Goal: Information Seeking & Learning: Learn about a topic

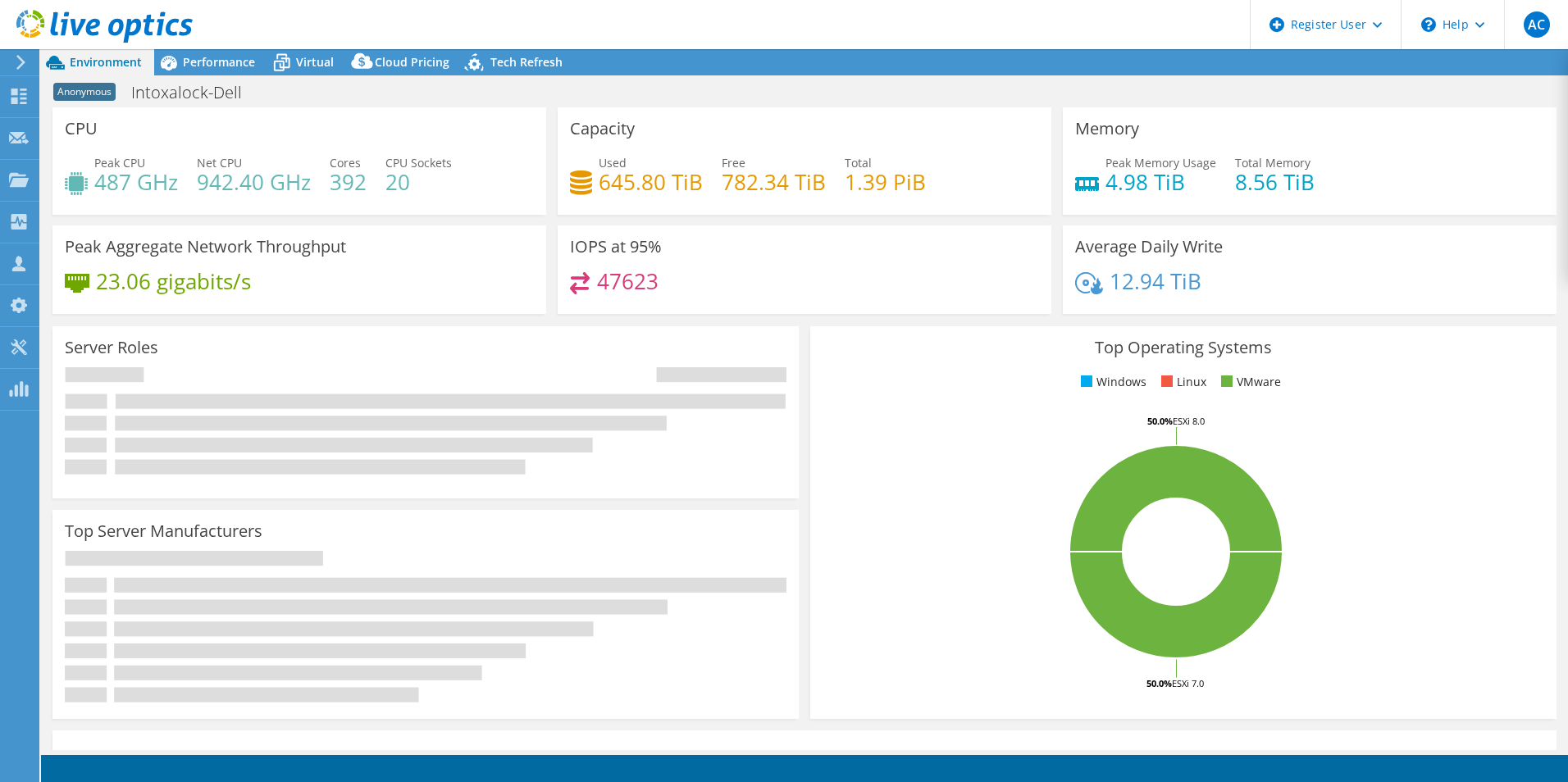
select select "USD"
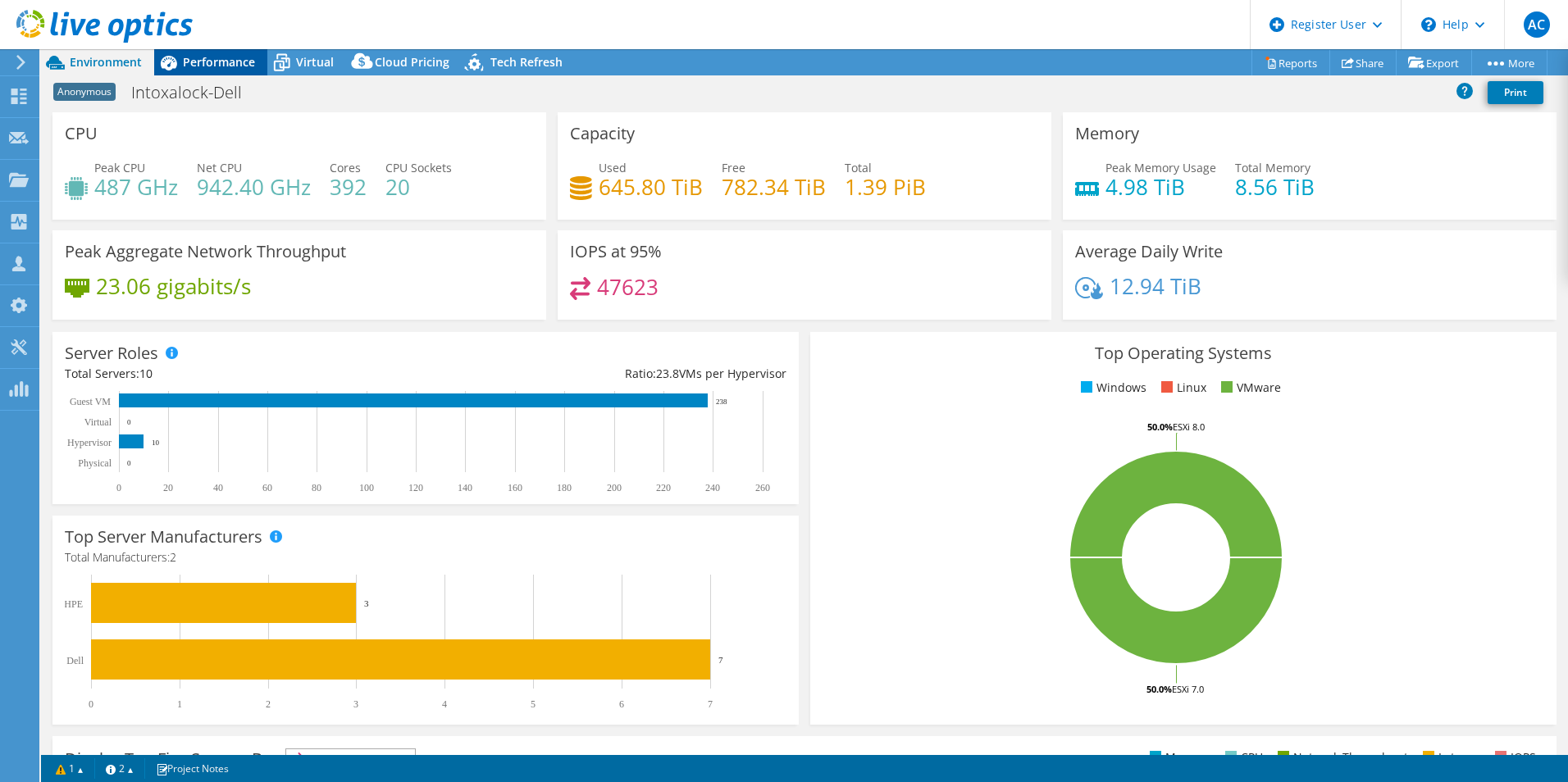
click at [210, 69] on span "Performance" at bounding box center [218, 62] width 72 height 16
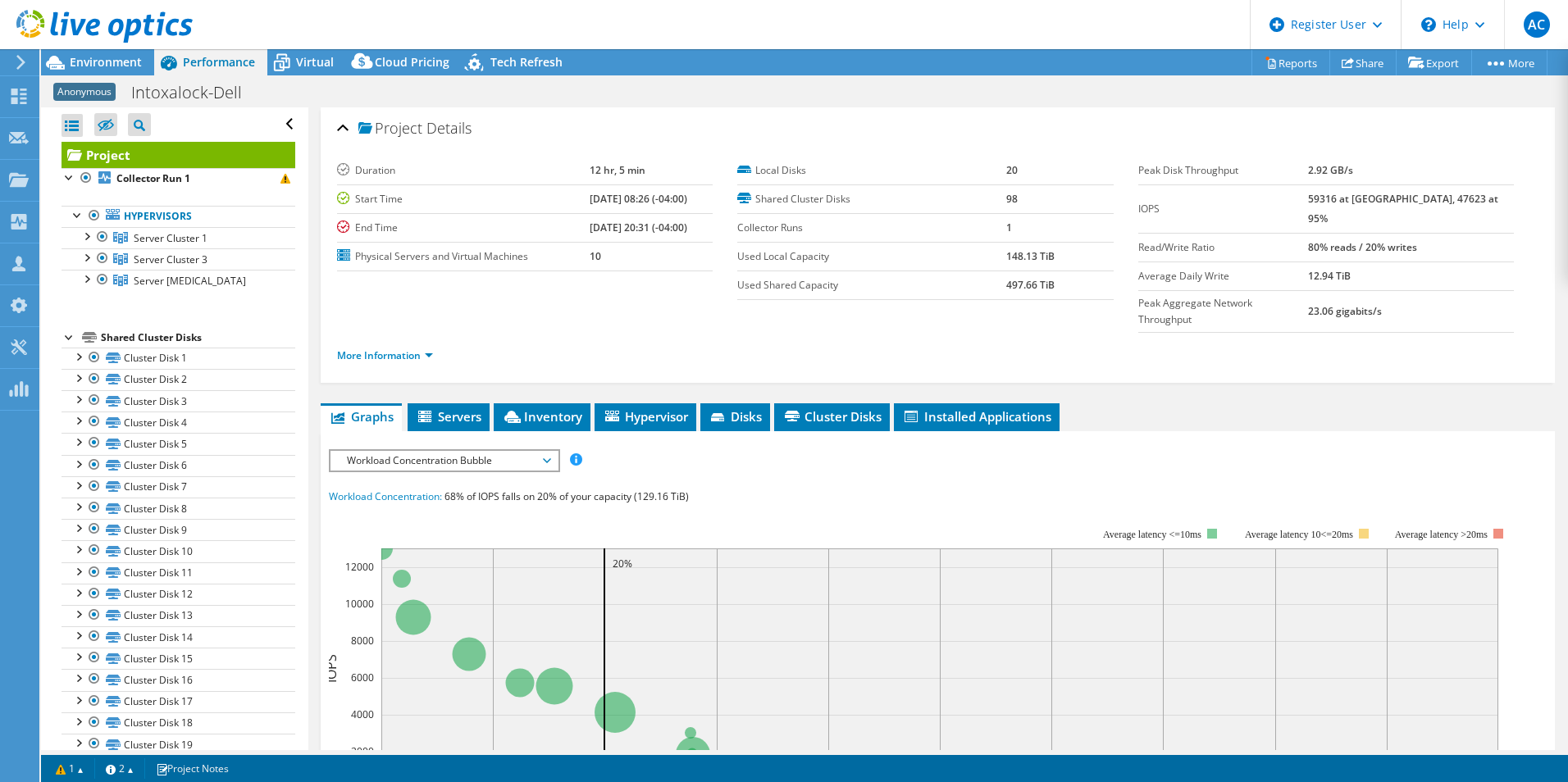
click at [761, 449] on div "IOPS Disk Throughput IO Size Latency Queue Depth CPU Percentage Memory Page Fau…" at bounding box center [937, 460] width 1218 height 22
click at [442, 403] on li "Servers" at bounding box center [448, 417] width 82 height 28
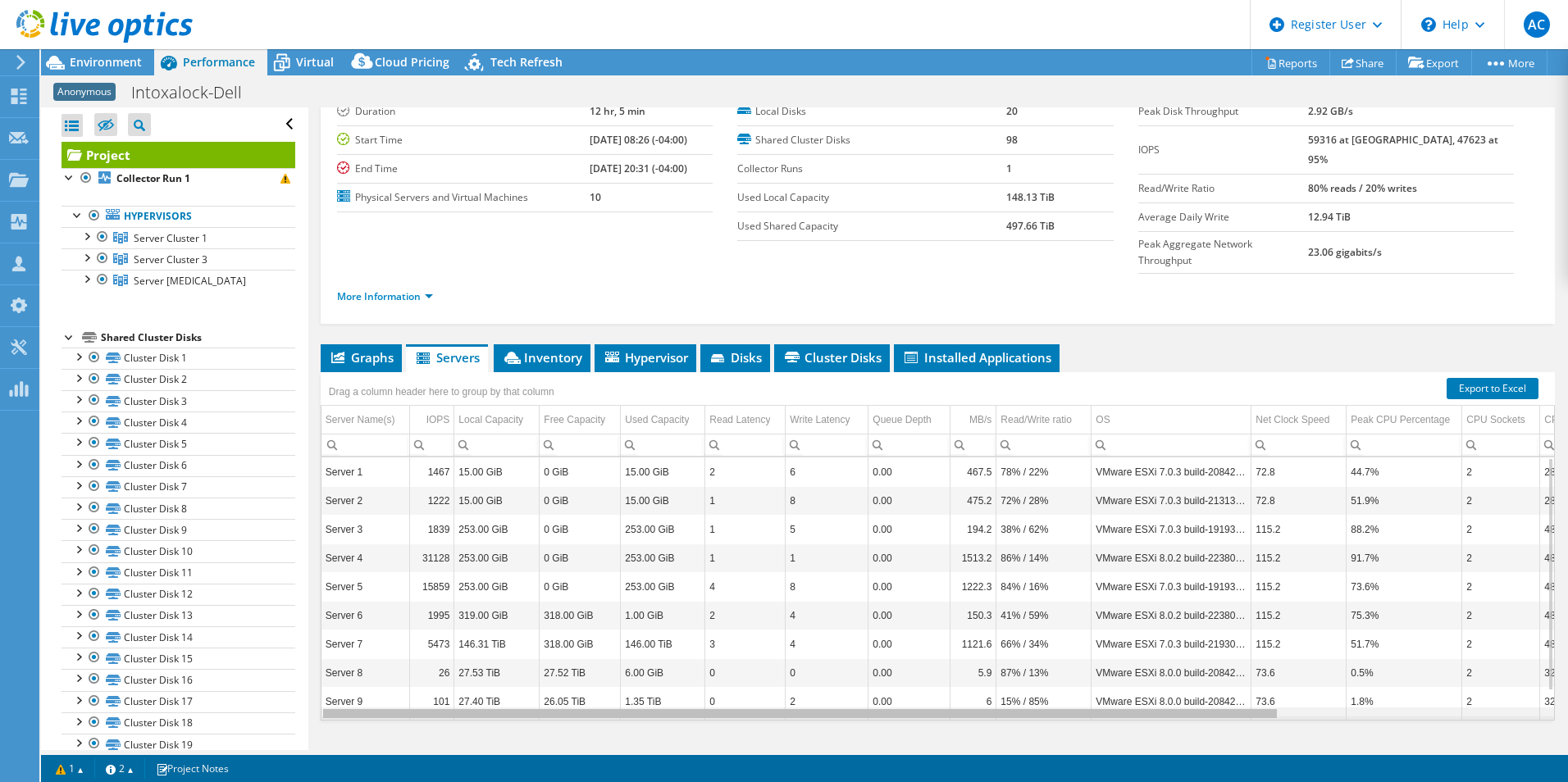
drag, startPoint x: 1238, startPoint y: 675, endPoint x: 1113, endPoint y: 640, distance: 129.8
click at [1165, 678] on body "AC Dell User [PERSON_NAME] [PERSON_NAME][EMAIL_ADDRESS][PERSON_NAME][DOMAIN_NAM…" at bounding box center [784, 391] width 1568 height 782
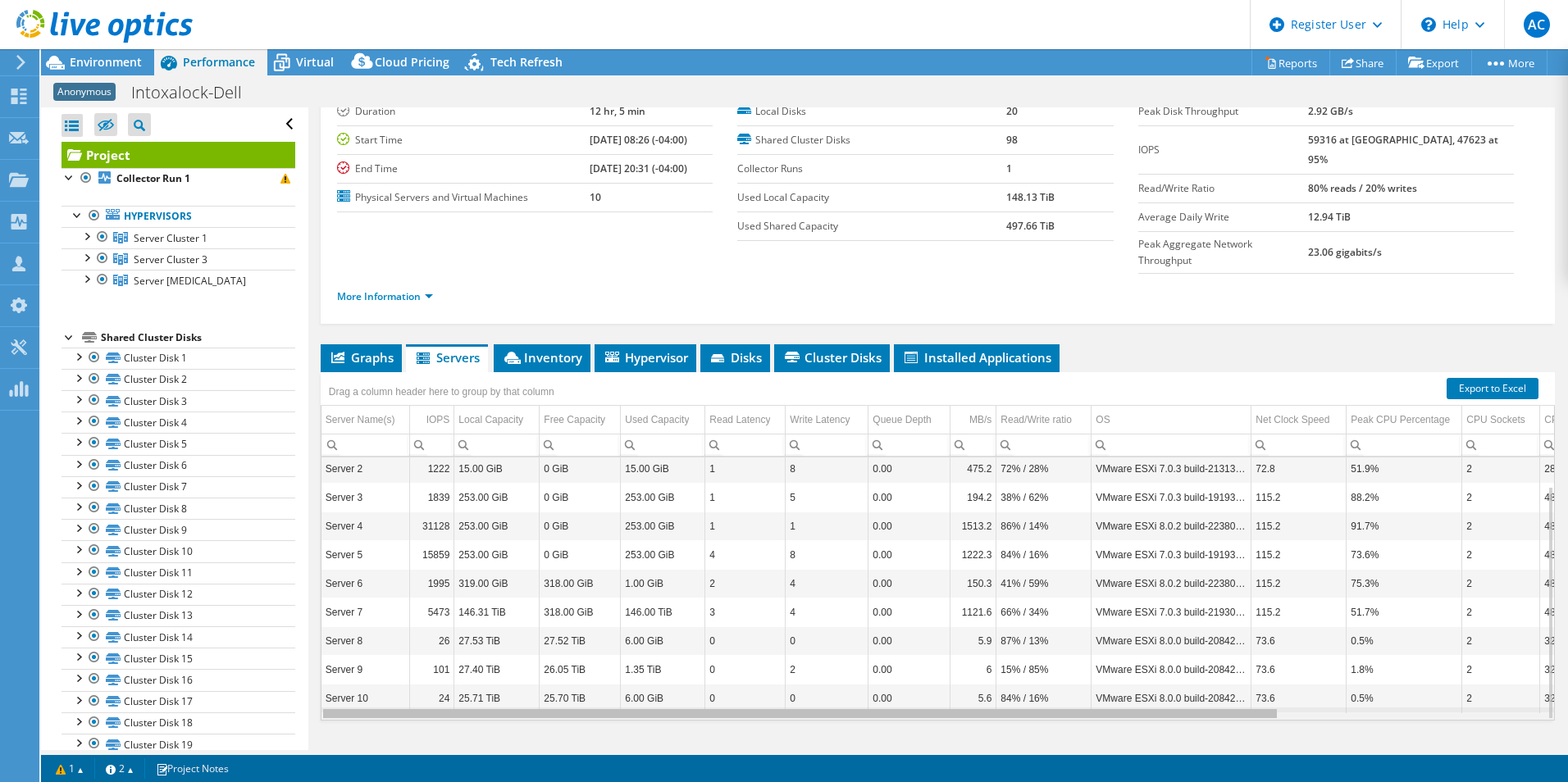
drag, startPoint x: 1035, startPoint y: 682, endPoint x: 975, endPoint y: 673, distance: 60.7
click at [975, 673] on body "AC Dell User [PERSON_NAME] [PERSON_NAME][EMAIL_ADDRESS][PERSON_NAME][DOMAIN_NAM…" at bounding box center [784, 391] width 1568 height 782
drag, startPoint x: 1002, startPoint y: 674, endPoint x: 880, endPoint y: 660, distance: 122.8
click at [898, 659] on body "AC Dell User [PERSON_NAME] [PERSON_NAME][EMAIL_ADDRESS][PERSON_NAME][DOMAIN_NAM…" at bounding box center [784, 391] width 1568 height 782
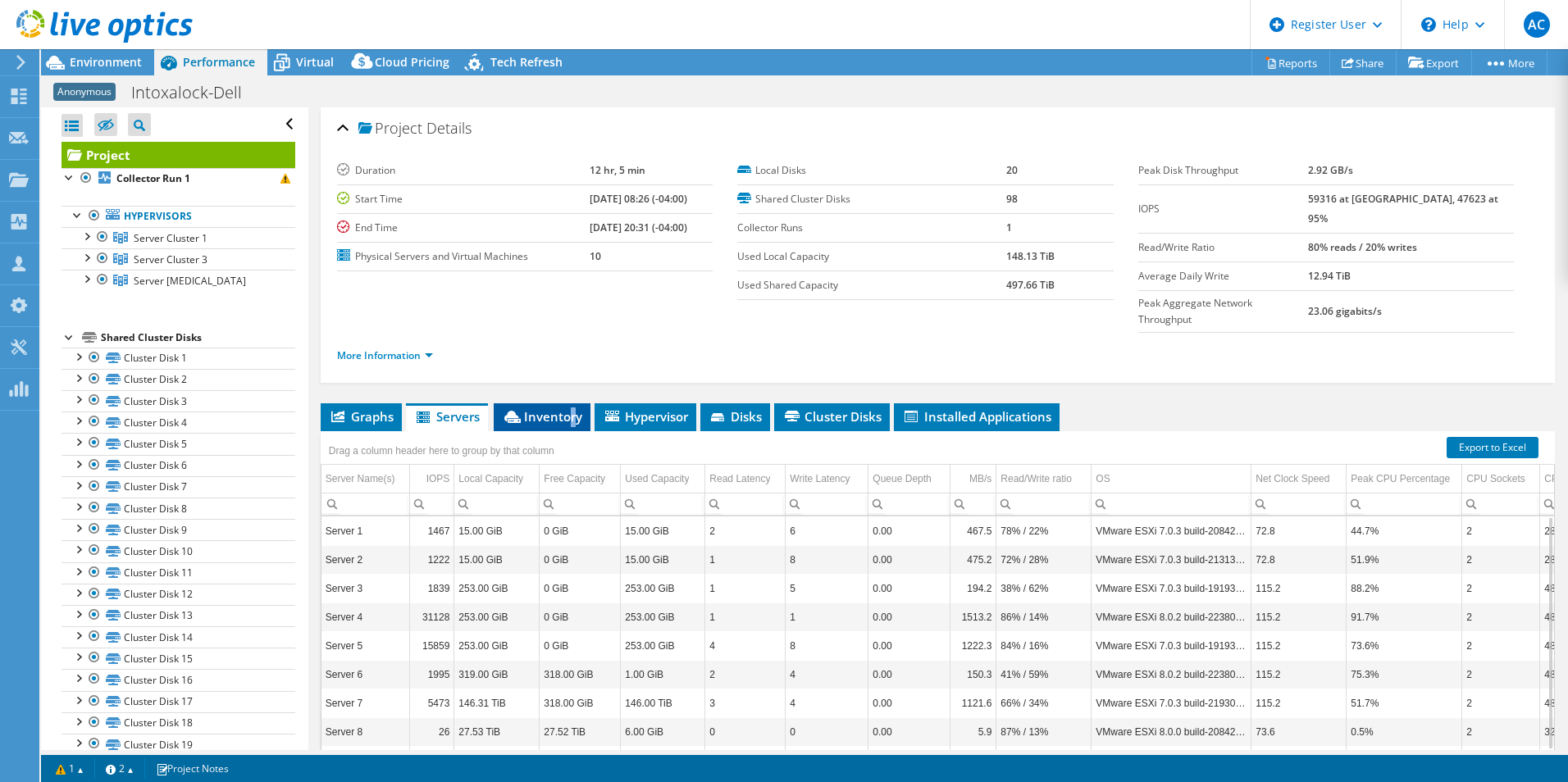
click at [575, 408] on span "Inventory" at bounding box center [541, 416] width 80 height 17
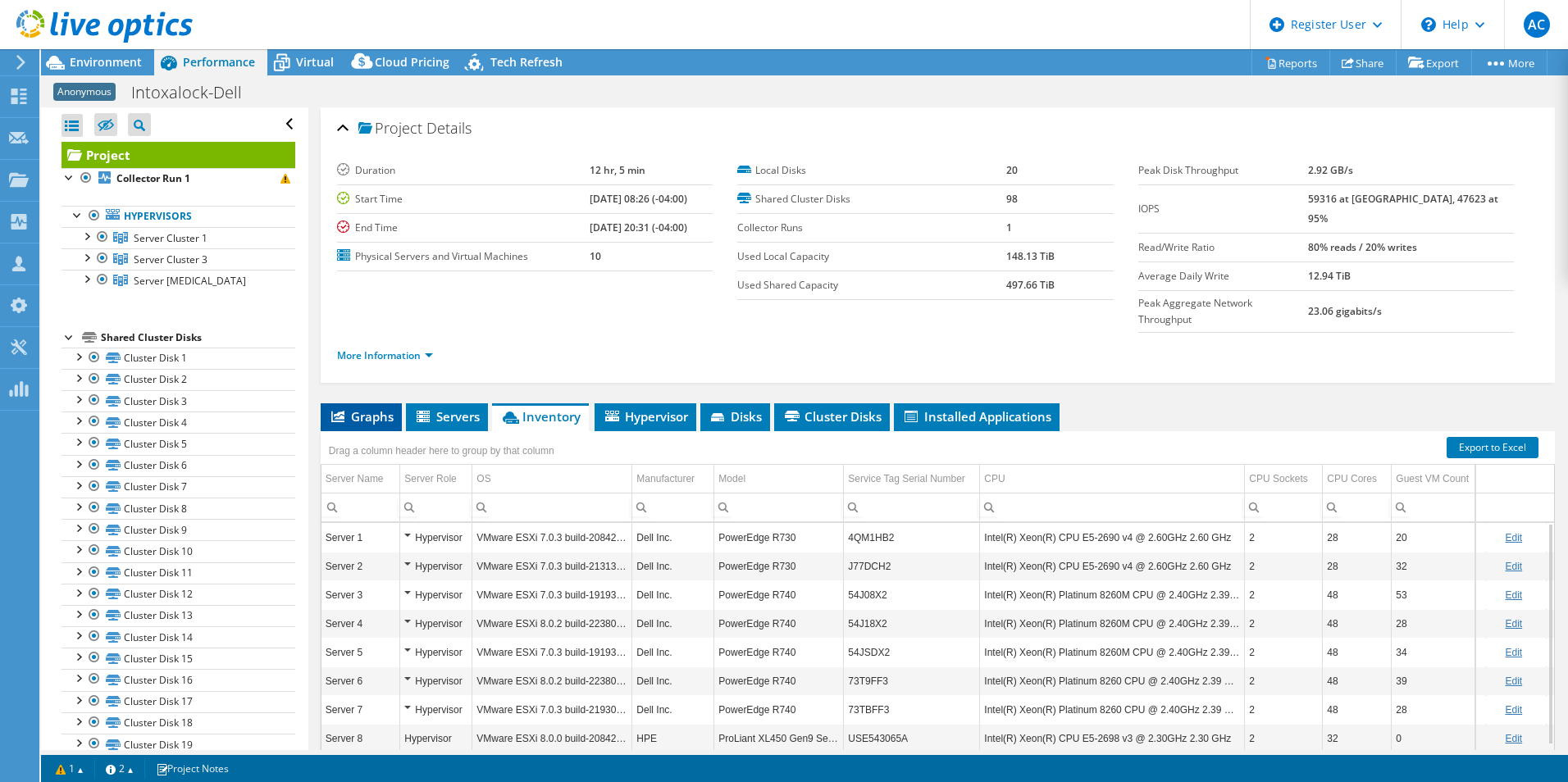
click at [399, 403] on li "Graphs" at bounding box center [361, 417] width 81 height 28
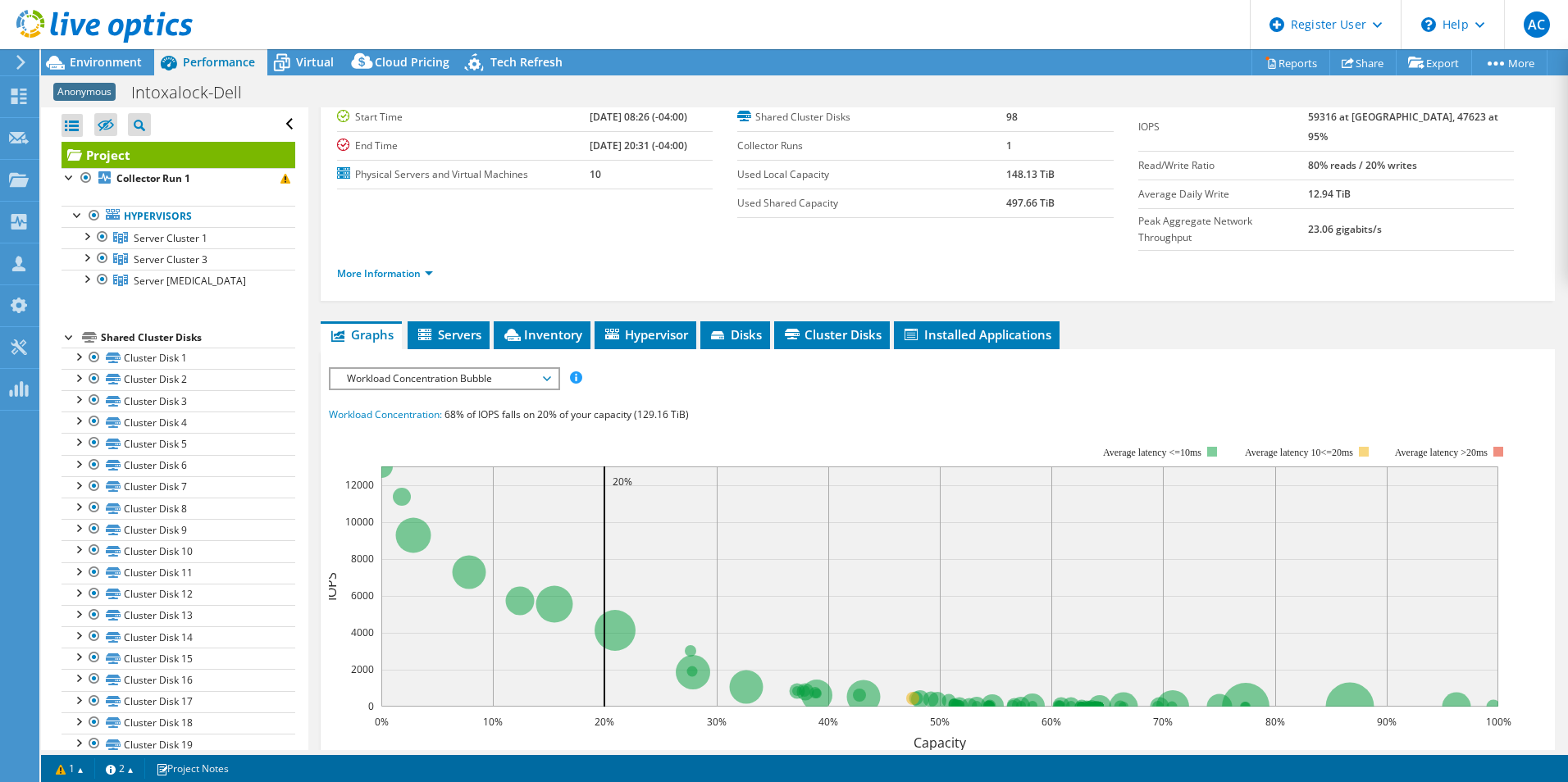
click at [465, 369] on span "Workload Concentration Bubble" at bounding box center [444, 379] width 210 height 20
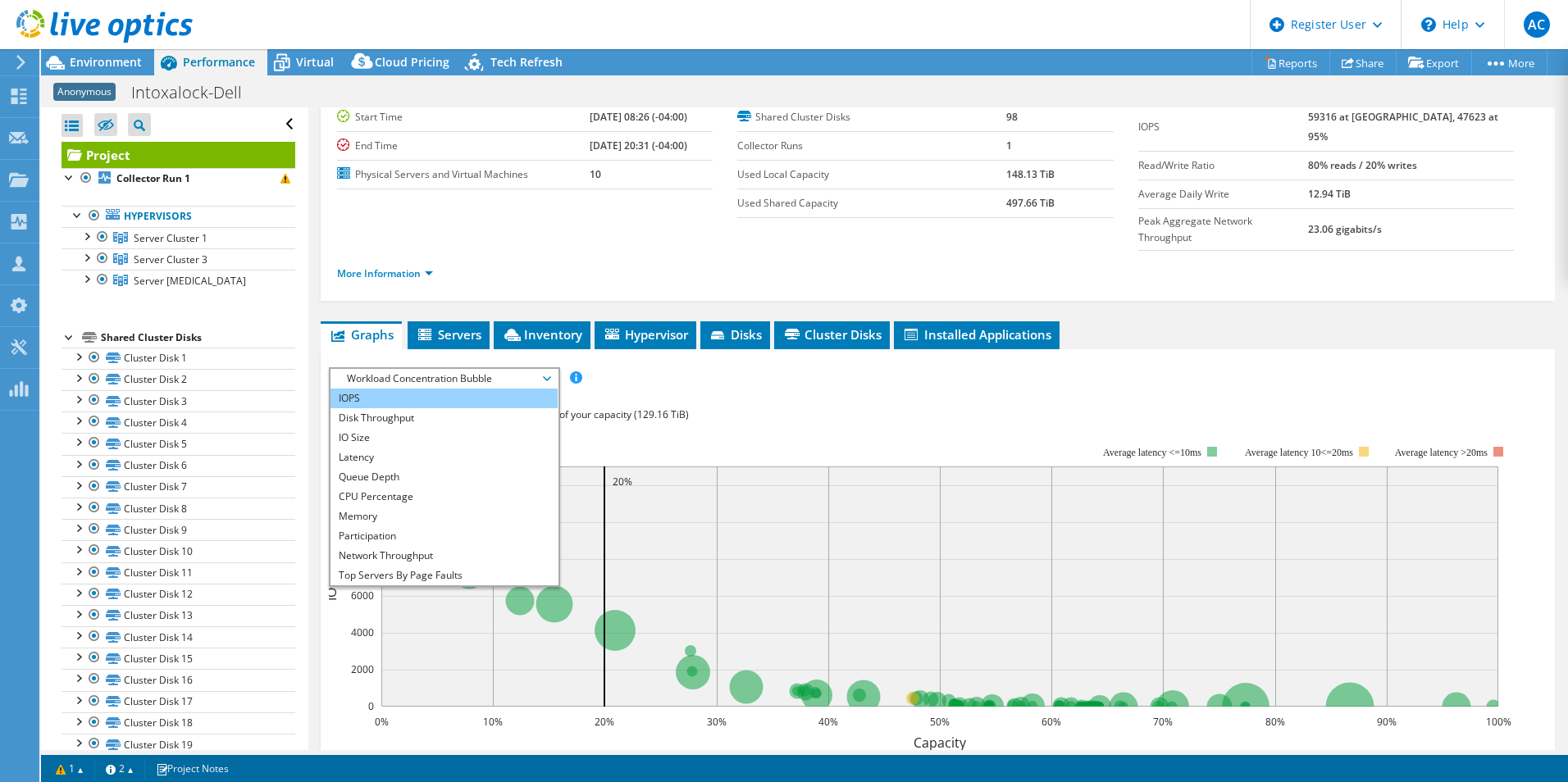
click at [481, 388] on li "IOPS" at bounding box center [443, 398] width 227 height 20
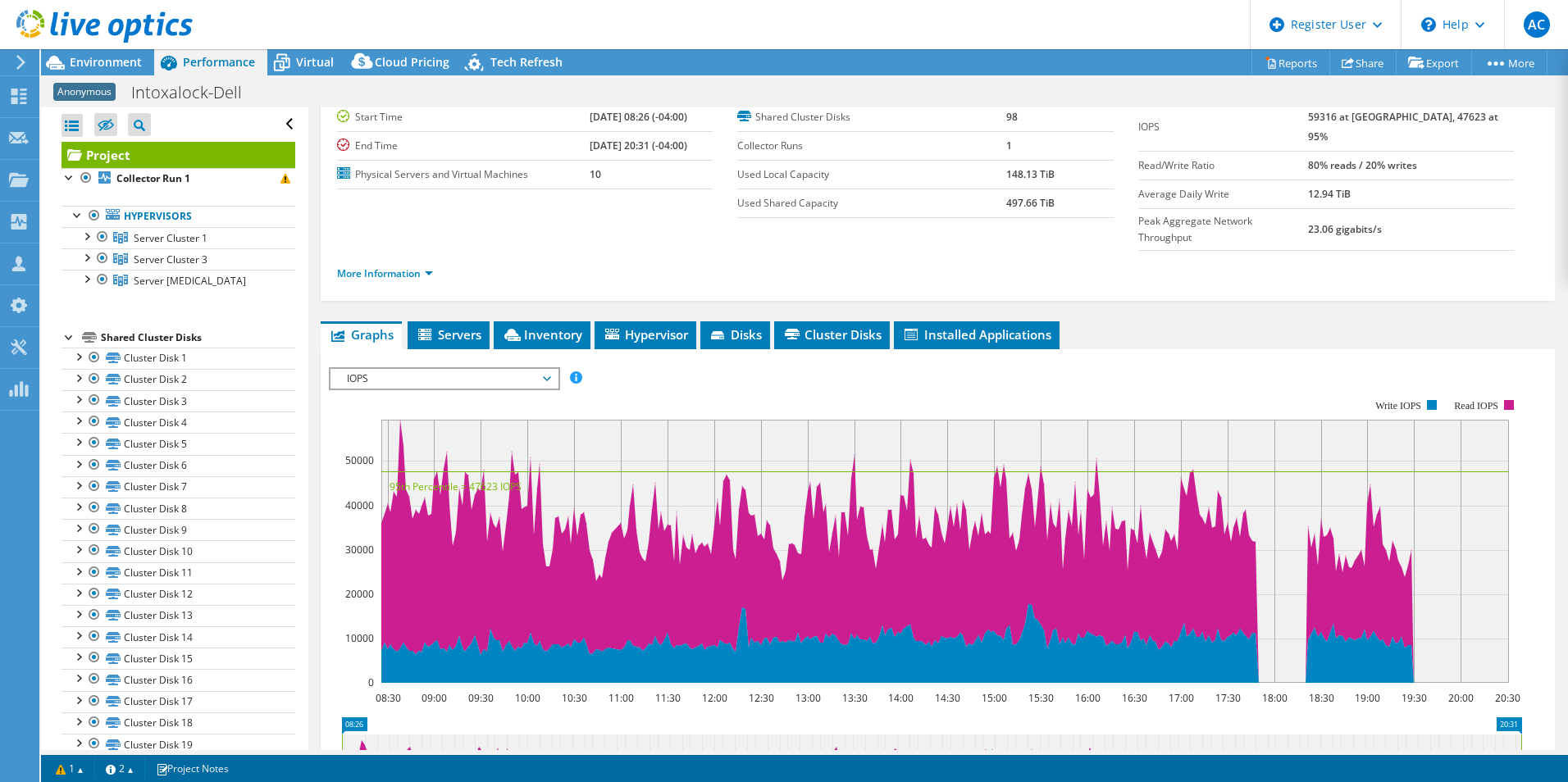
click at [417, 369] on span "IOPS" at bounding box center [444, 379] width 210 height 20
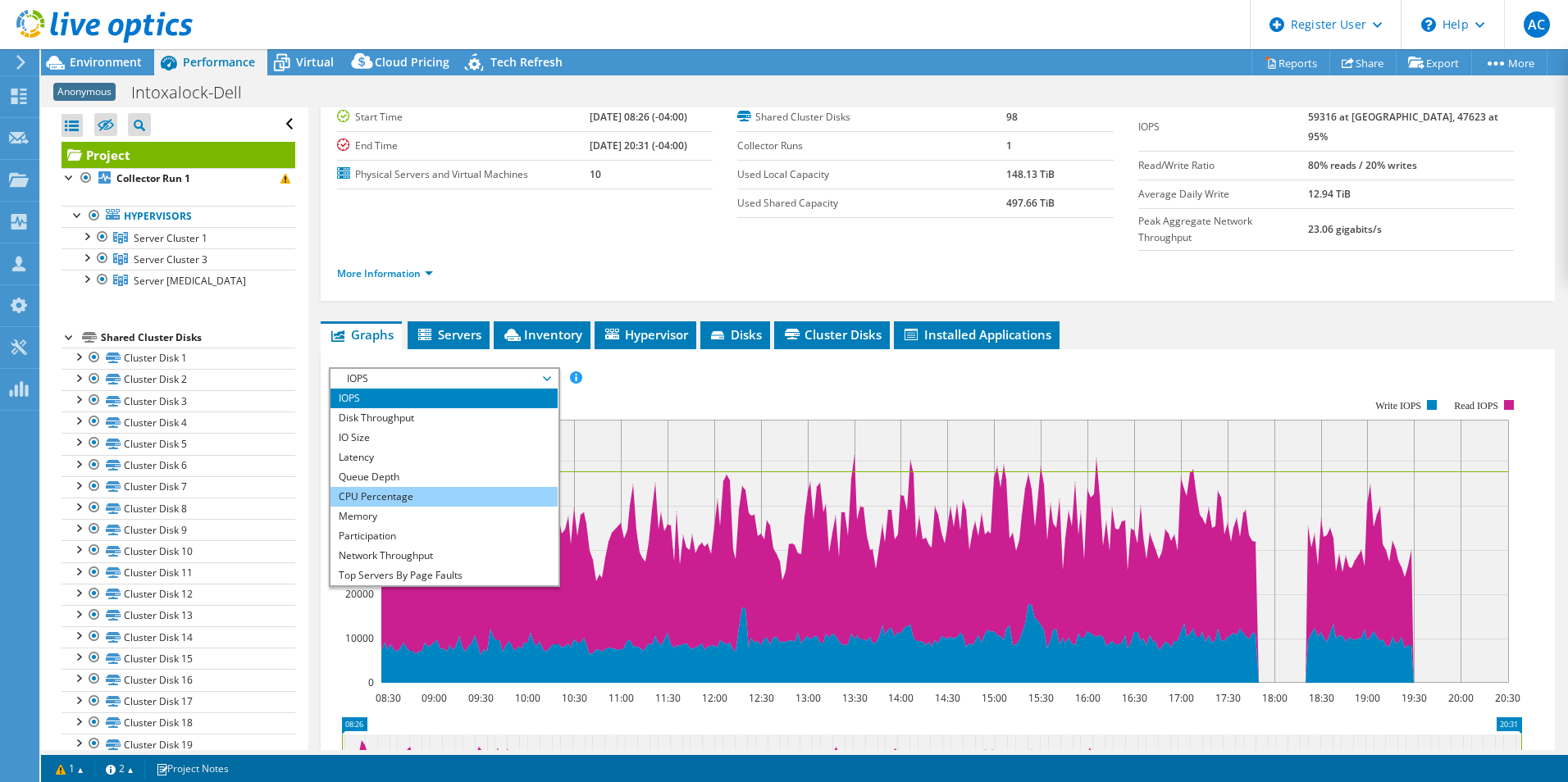
click at [434, 487] on li "CPU Percentage" at bounding box center [443, 496] width 227 height 20
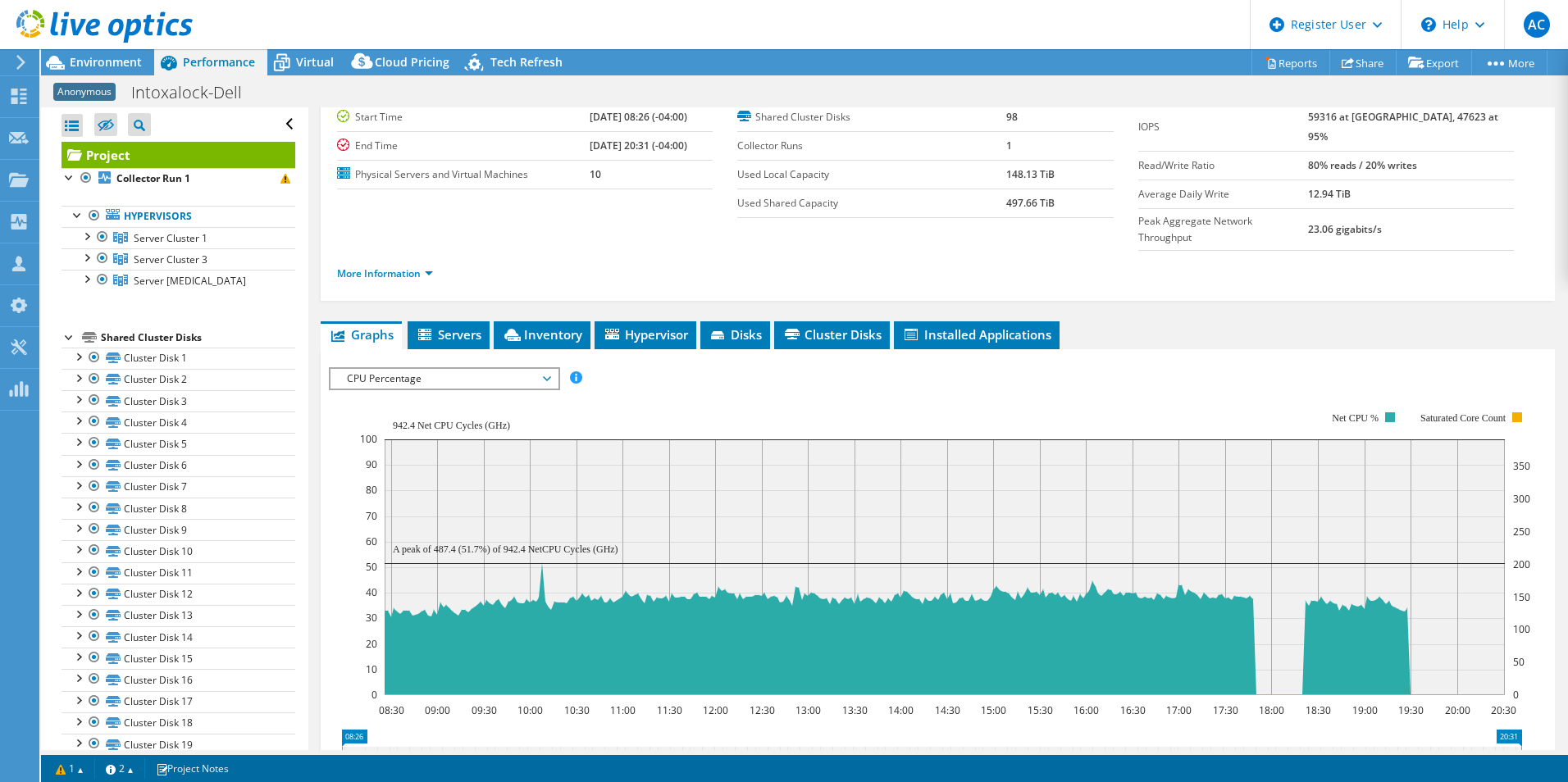
click at [522, 369] on span "CPU Percentage" at bounding box center [444, 379] width 210 height 20
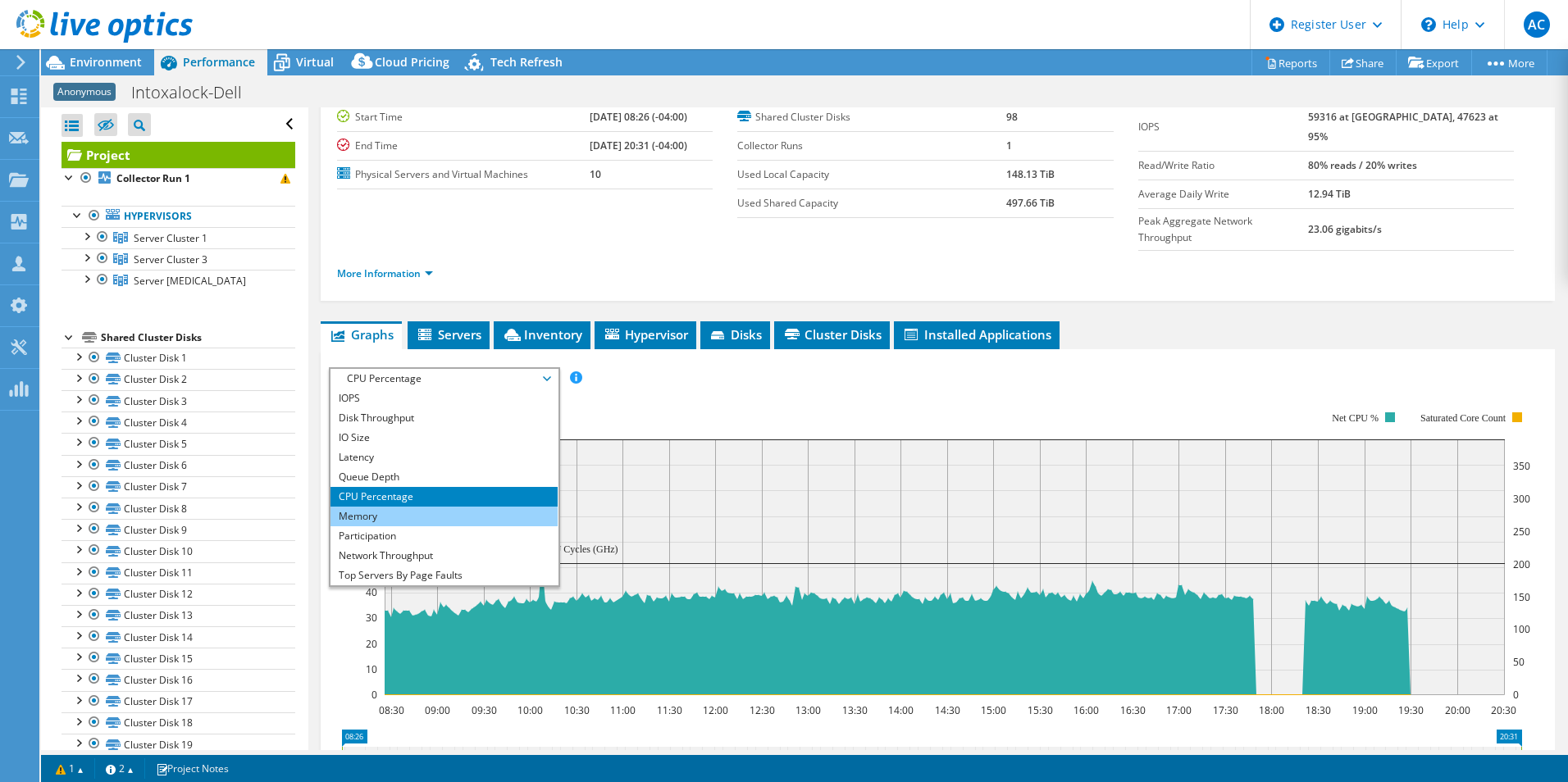
click at [452, 507] on li "Memory" at bounding box center [443, 516] width 227 height 20
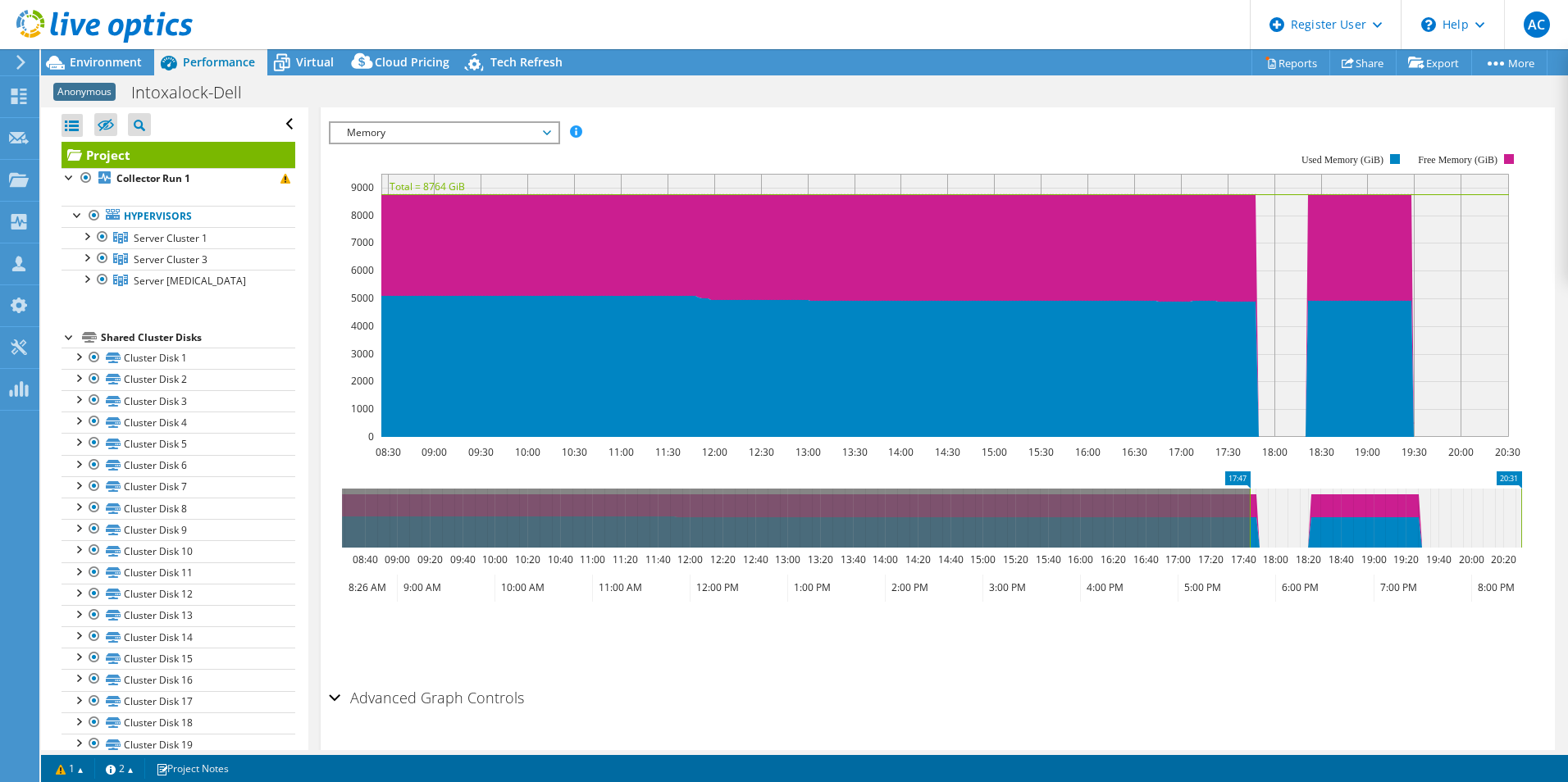
drag, startPoint x: 341, startPoint y: 476, endPoint x: 1249, endPoint y: 514, distance: 908.8
click at [1249, 514] on icon "20:31 17:47 08:40 09:00 09:20 09:40 10:00 10:20 10:40 11:00 11:20 11:40 12:00 1…" at bounding box center [931, 536] width 1206 height 131
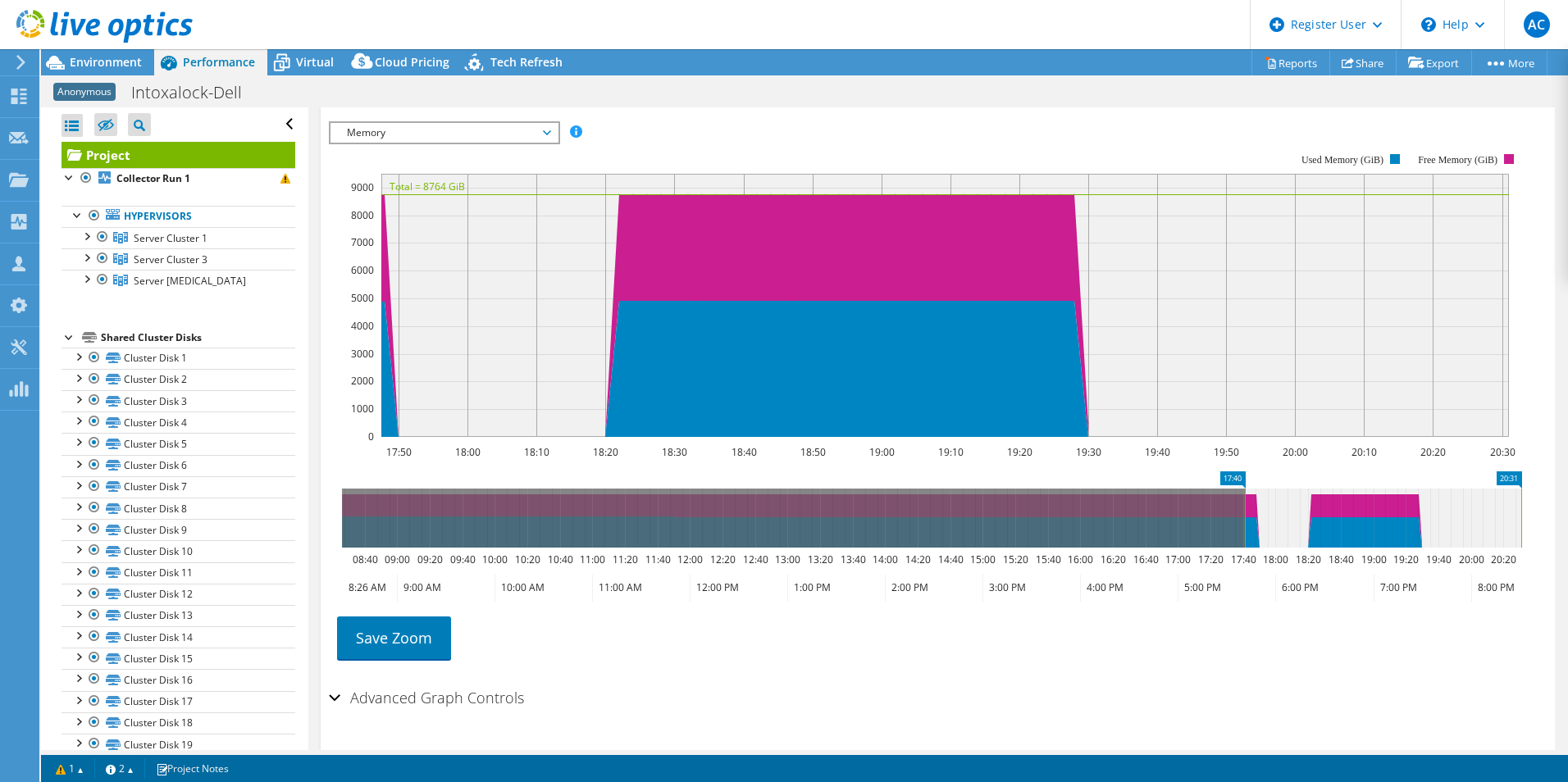
drag, startPoint x: 1254, startPoint y: 504, endPoint x: 1239, endPoint y: 502, distance: 15.1
click at [1241, 502] on rect at bounding box center [1245, 518] width 7 height 59
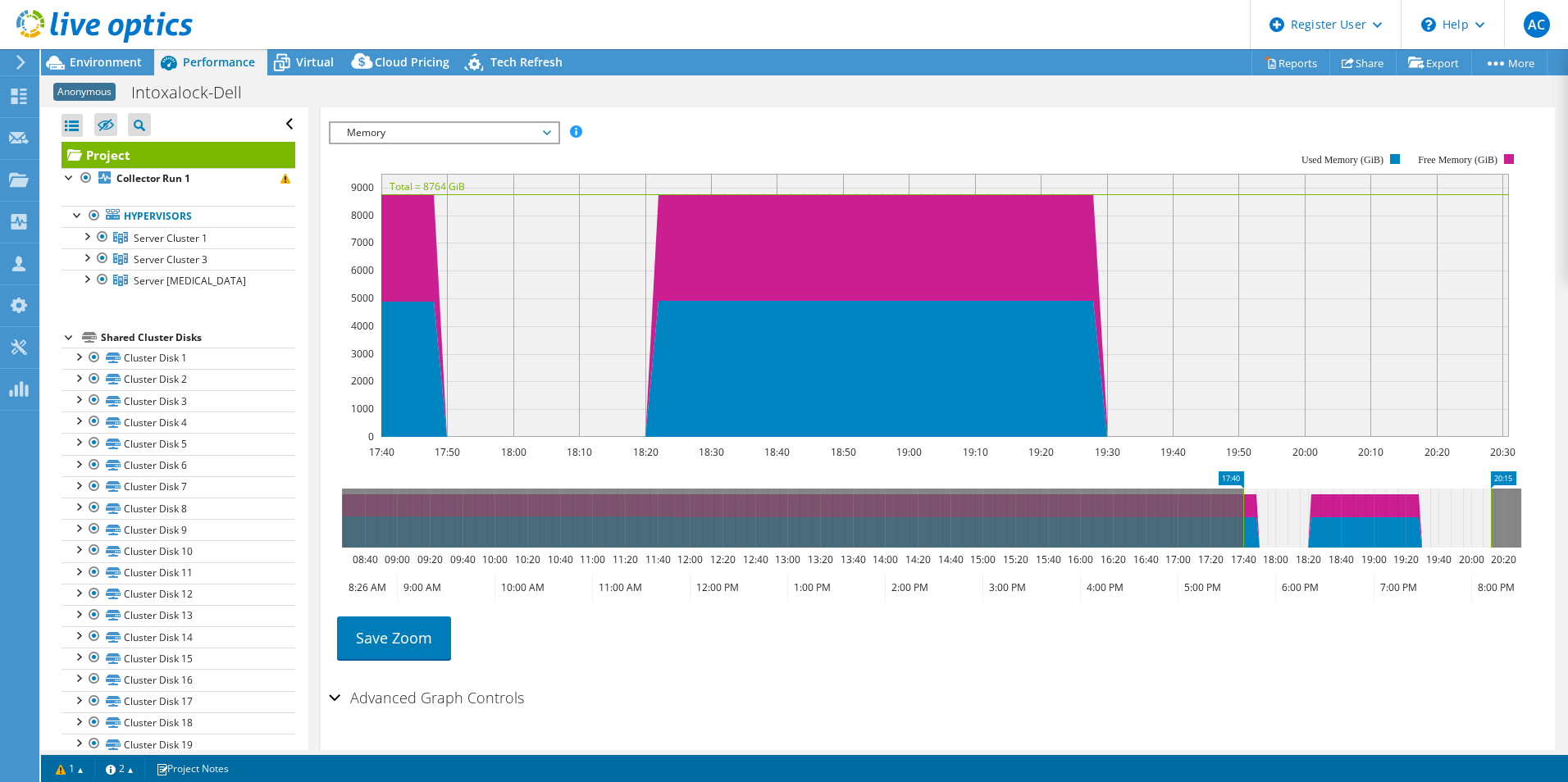
drag, startPoint x: 1520, startPoint y: 495, endPoint x: 1485, endPoint y: 500, distance: 35.4
click at [1487, 500] on rect at bounding box center [1491, 518] width 7 height 59
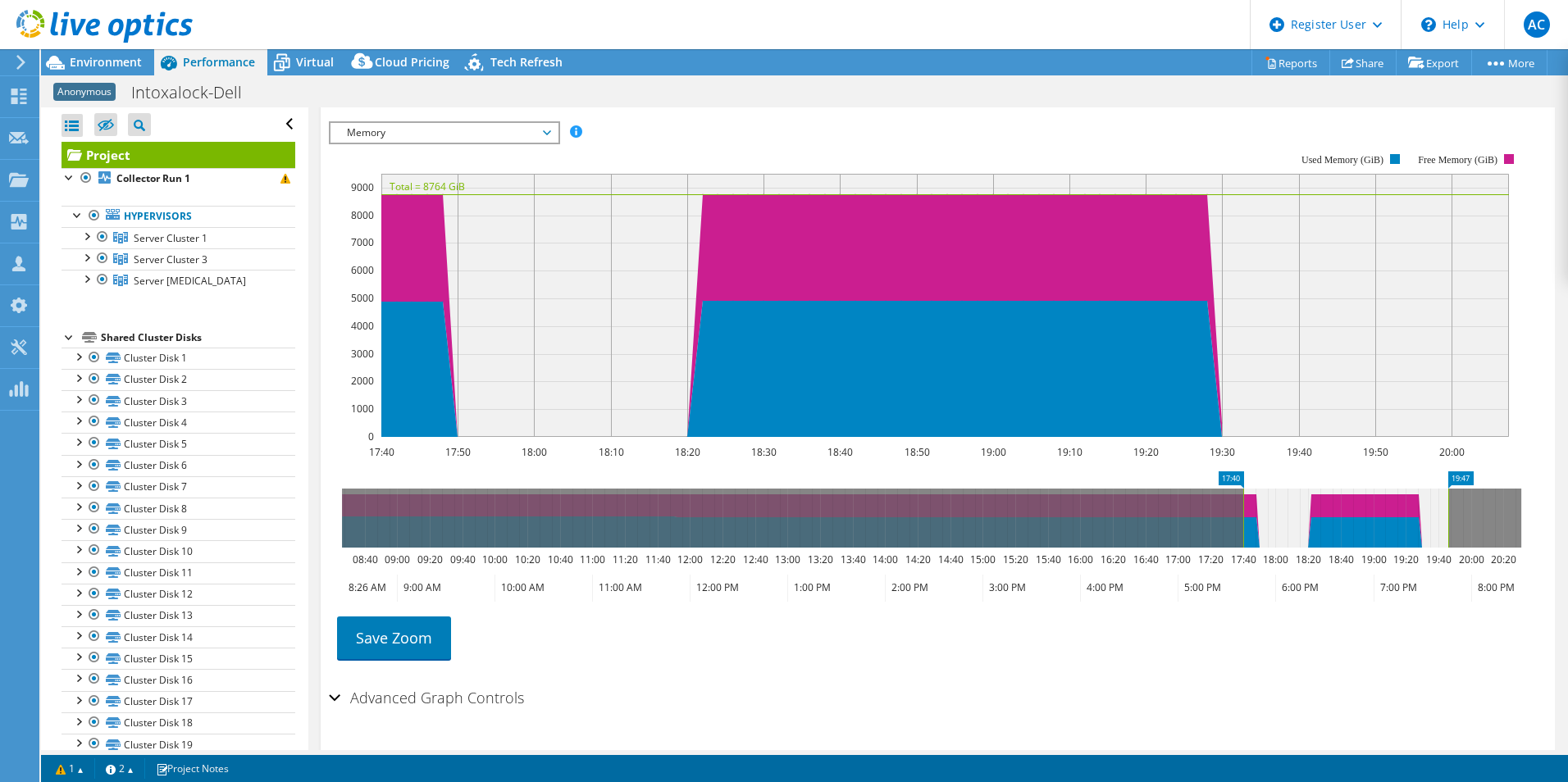
drag, startPoint x: 1482, startPoint y: 500, endPoint x: 1447, endPoint y: 498, distance: 35.1
click at [1447, 498] on rect at bounding box center [1448, 518] width 7 height 59
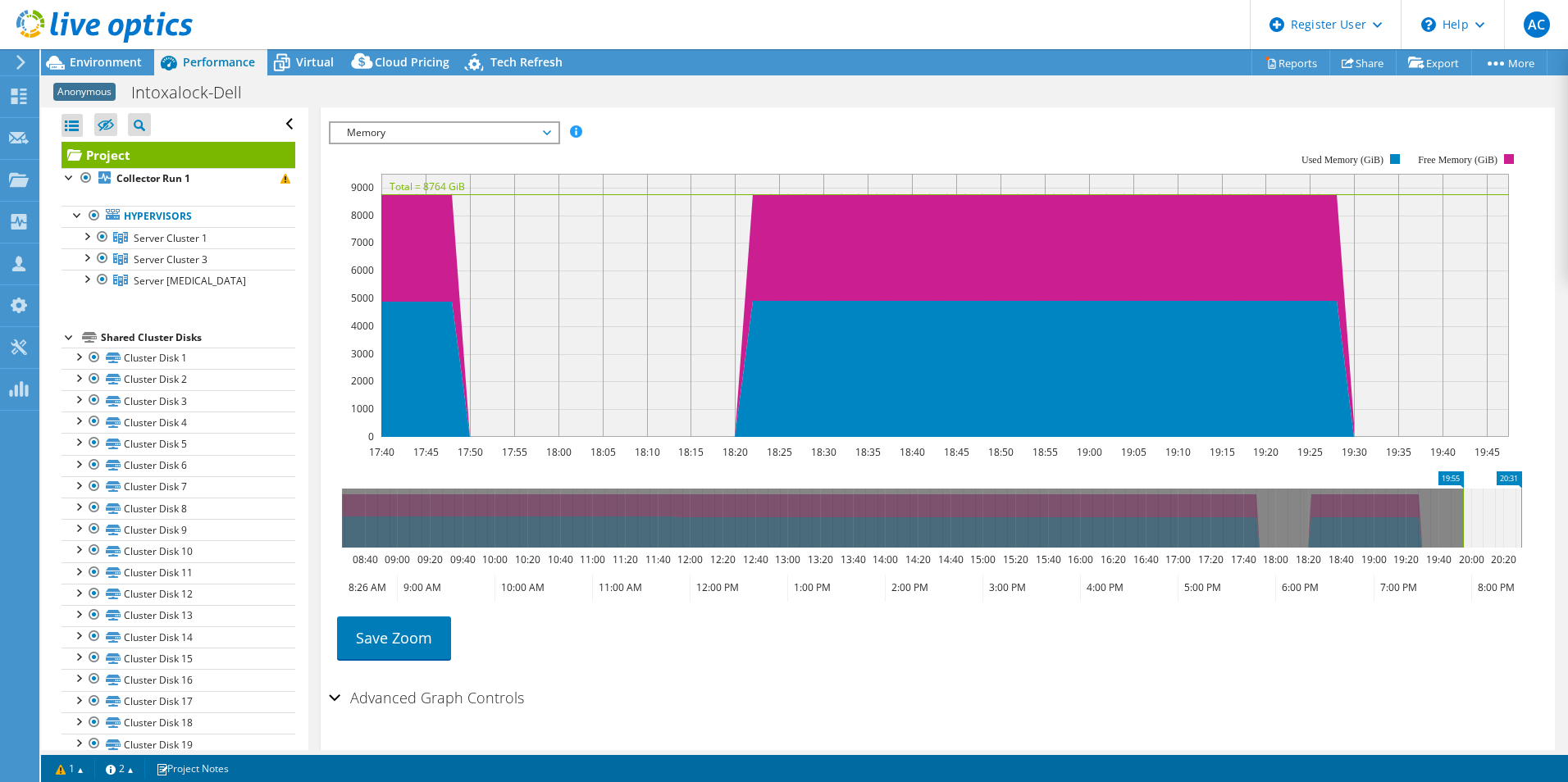
drag, startPoint x: 1458, startPoint y: 494, endPoint x: 1524, endPoint y: 494, distance: 66.0
click at [1524, 494] on g at bounding box center [933, 518] width 1182 height 59
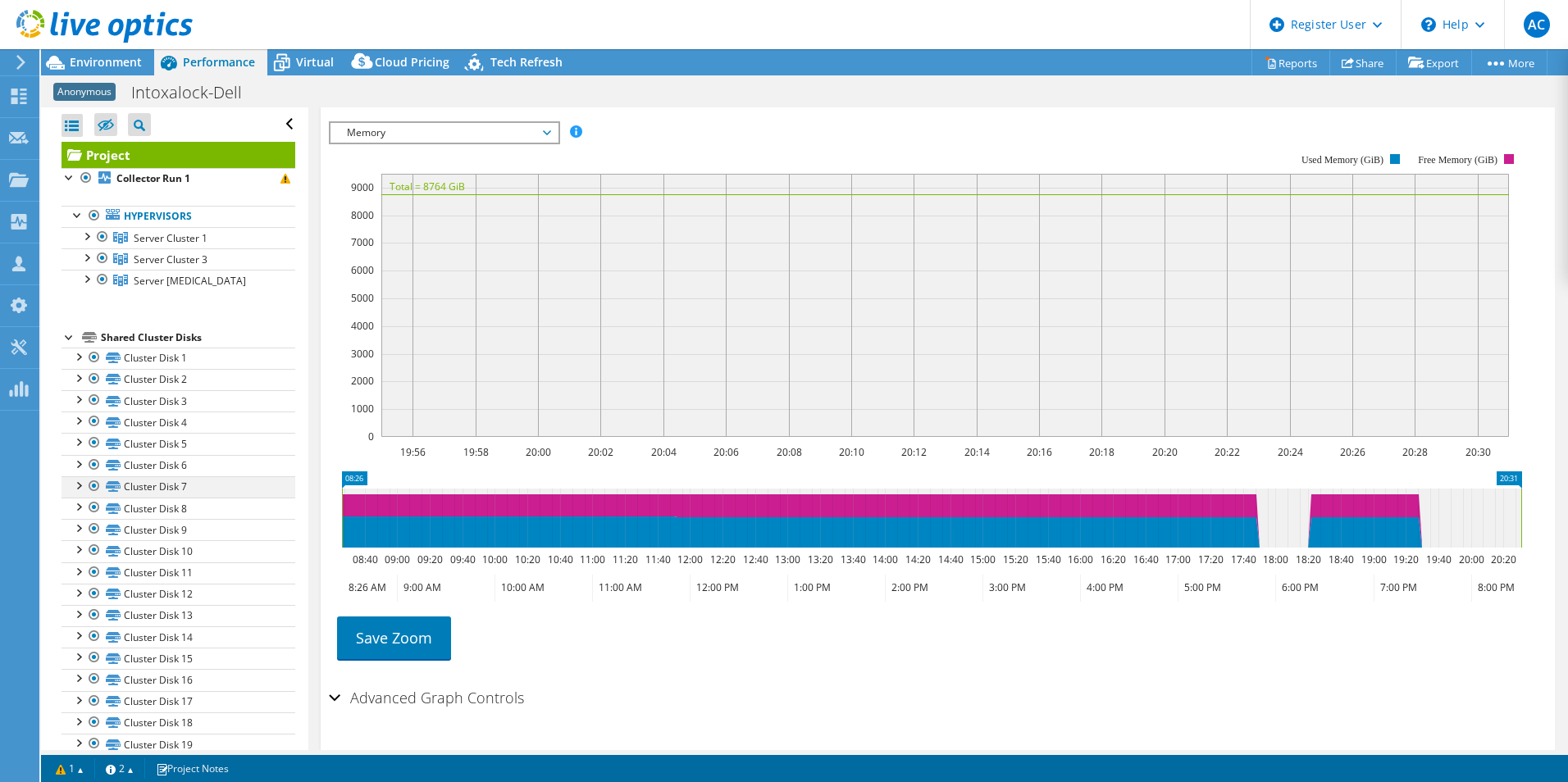
drag, startPoint x: 1460, startPoint y: 486, endPoint x: 79, endPoint y: 475, distance: 1381.0
click at [83, 475] on div "Open All Close All Hide Excluded Nodes Project Tree Filter" at bounding box center [804, 429] width 1527 height 643
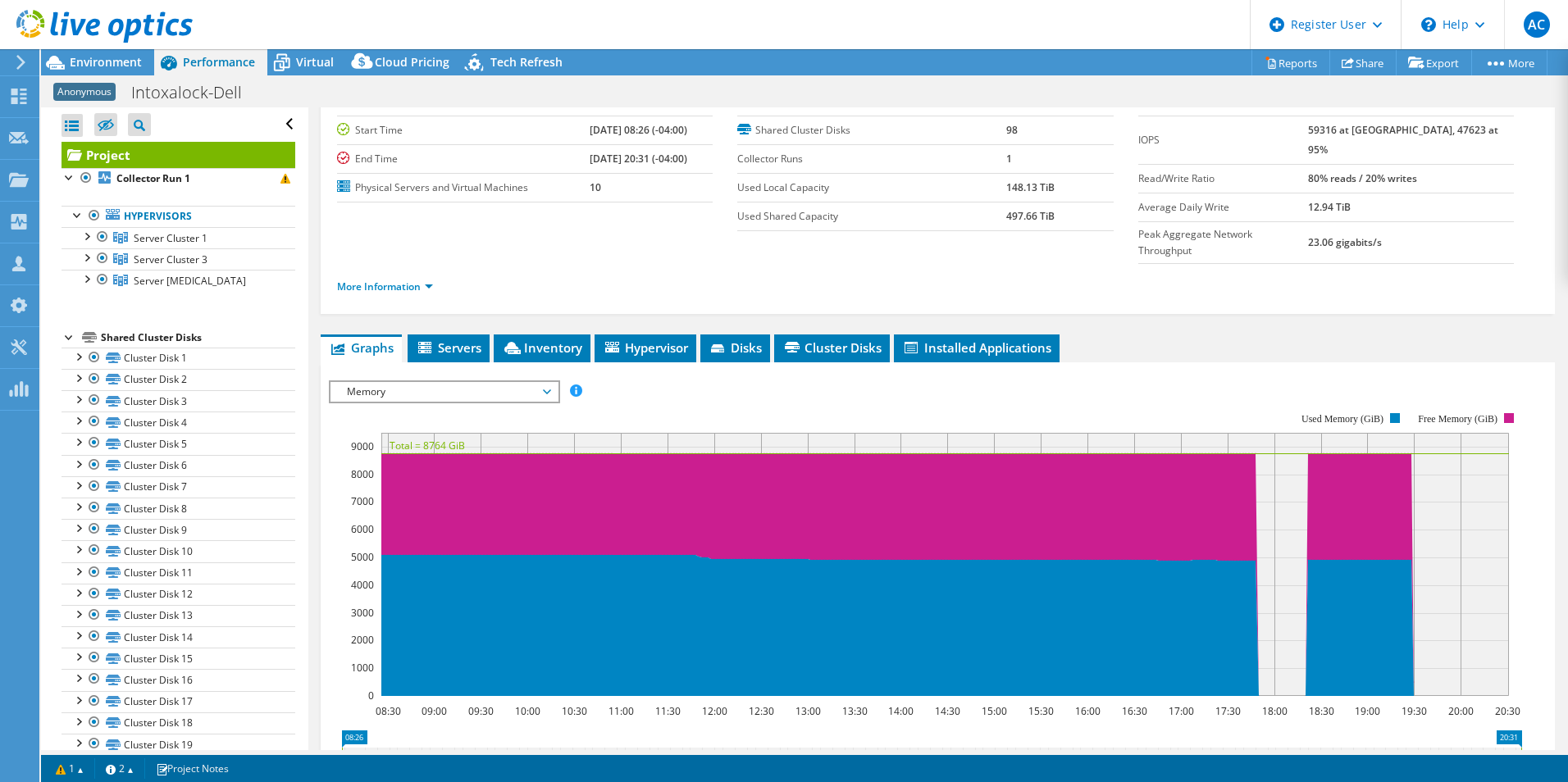
scroll to position [164, 0]
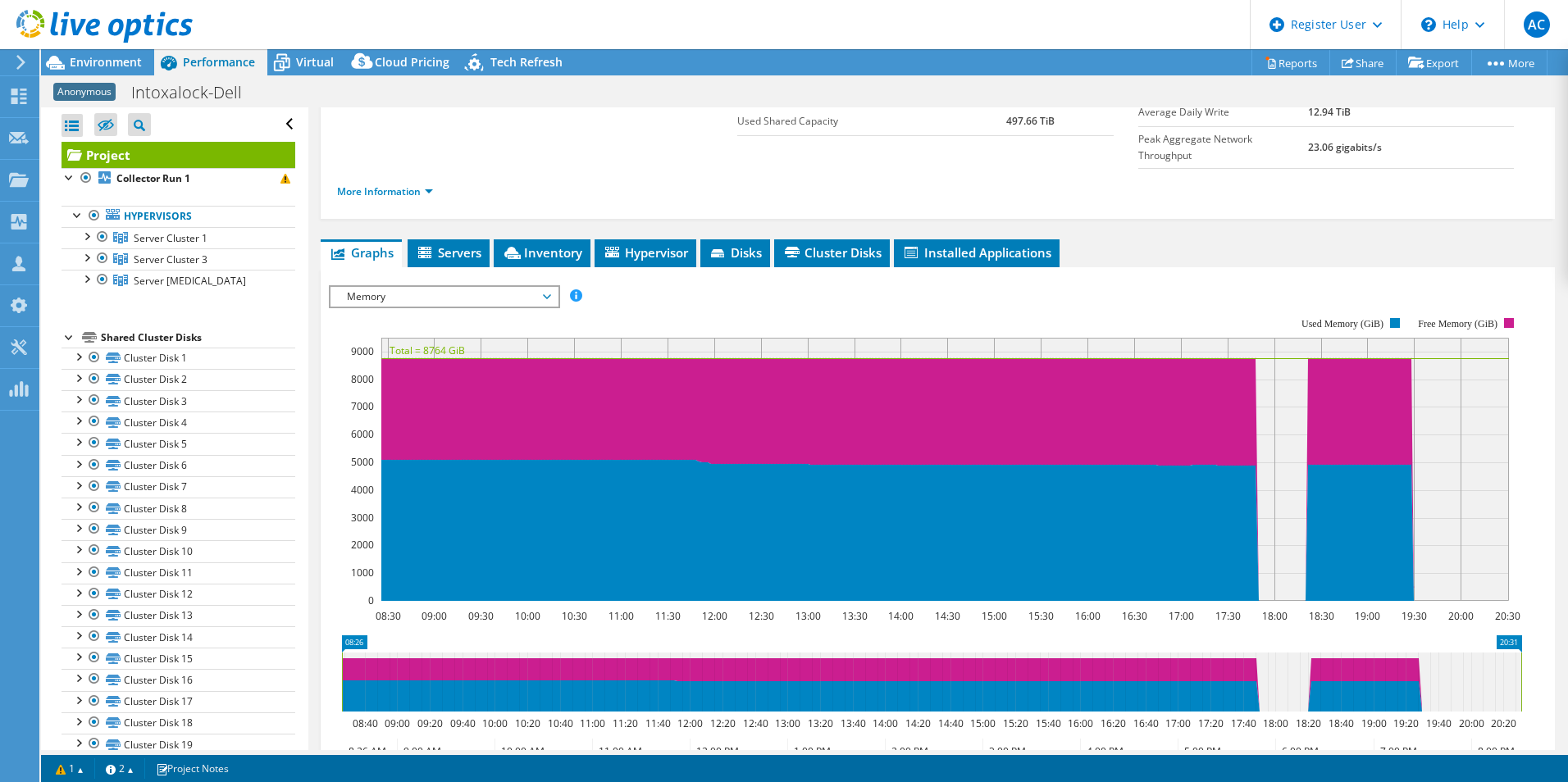
click at [537, 287] on span "Memory" at bounding box center [444, 296] width 210 height 20
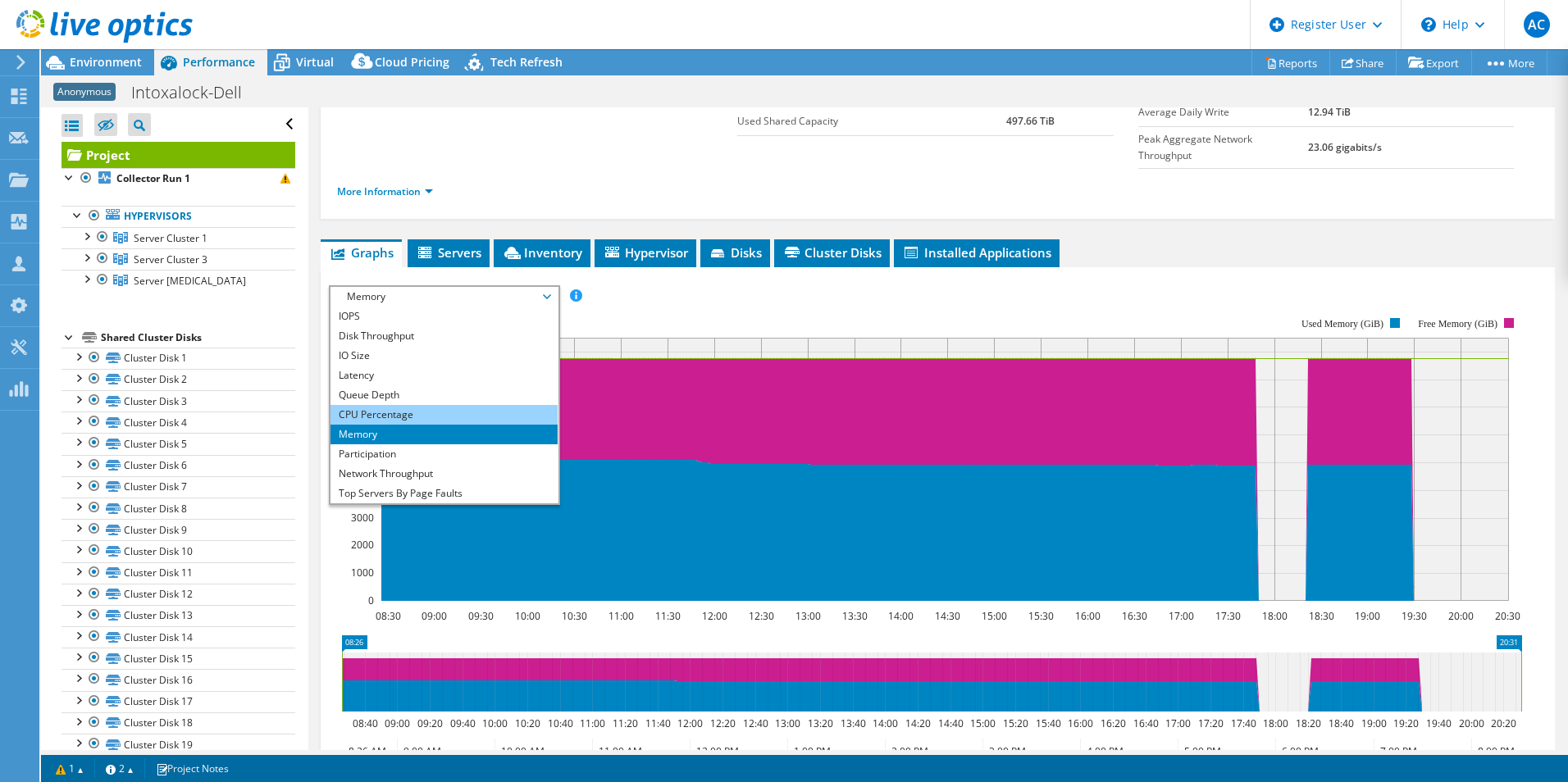
click at [508, 405] on li "CPU Percentage" at bounding box center [443, 414] width 227 height 20
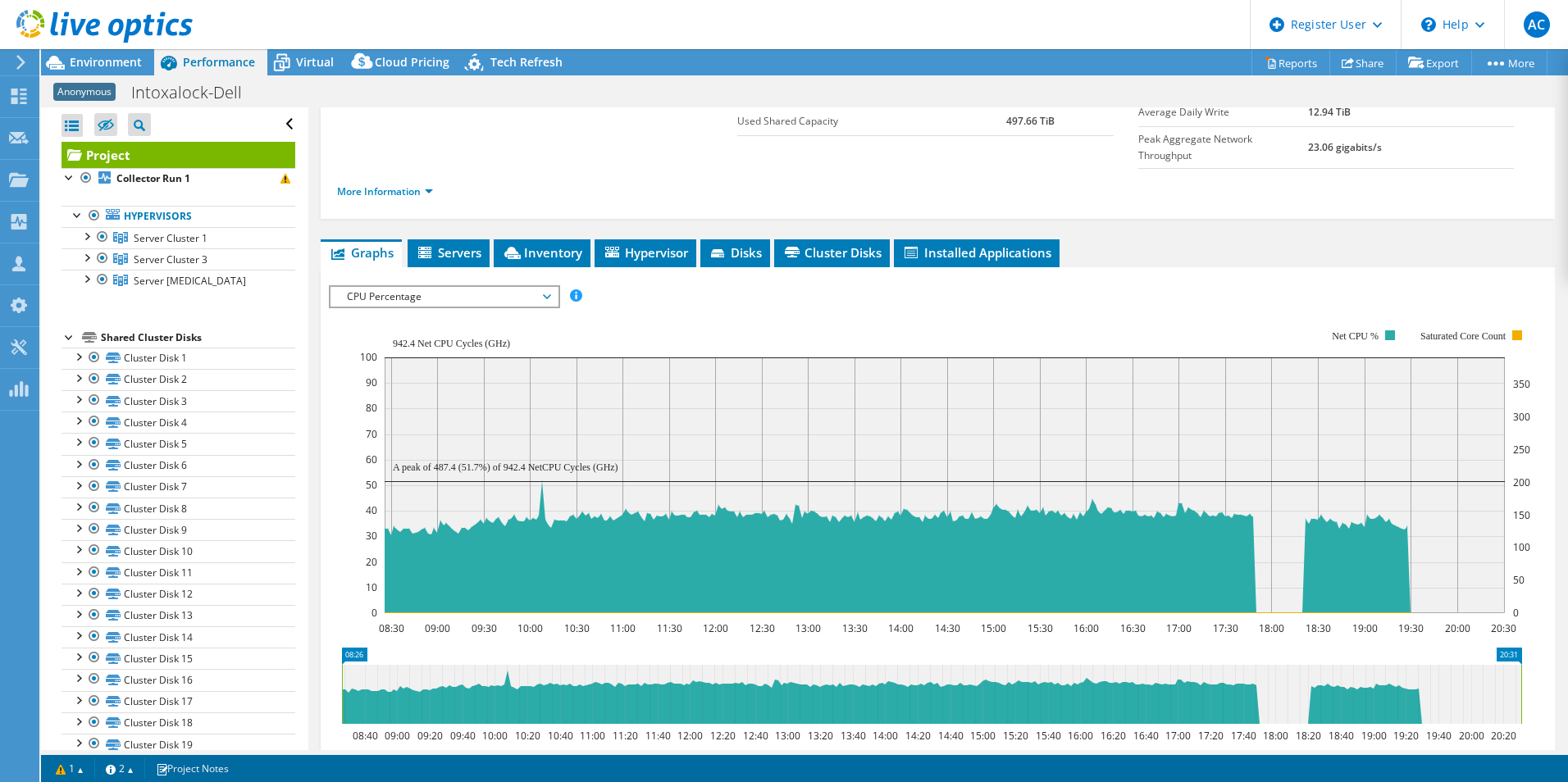
click at [450, 287] on span "CPU Percentage" at bounding box center [444, 296] width 210 height 20
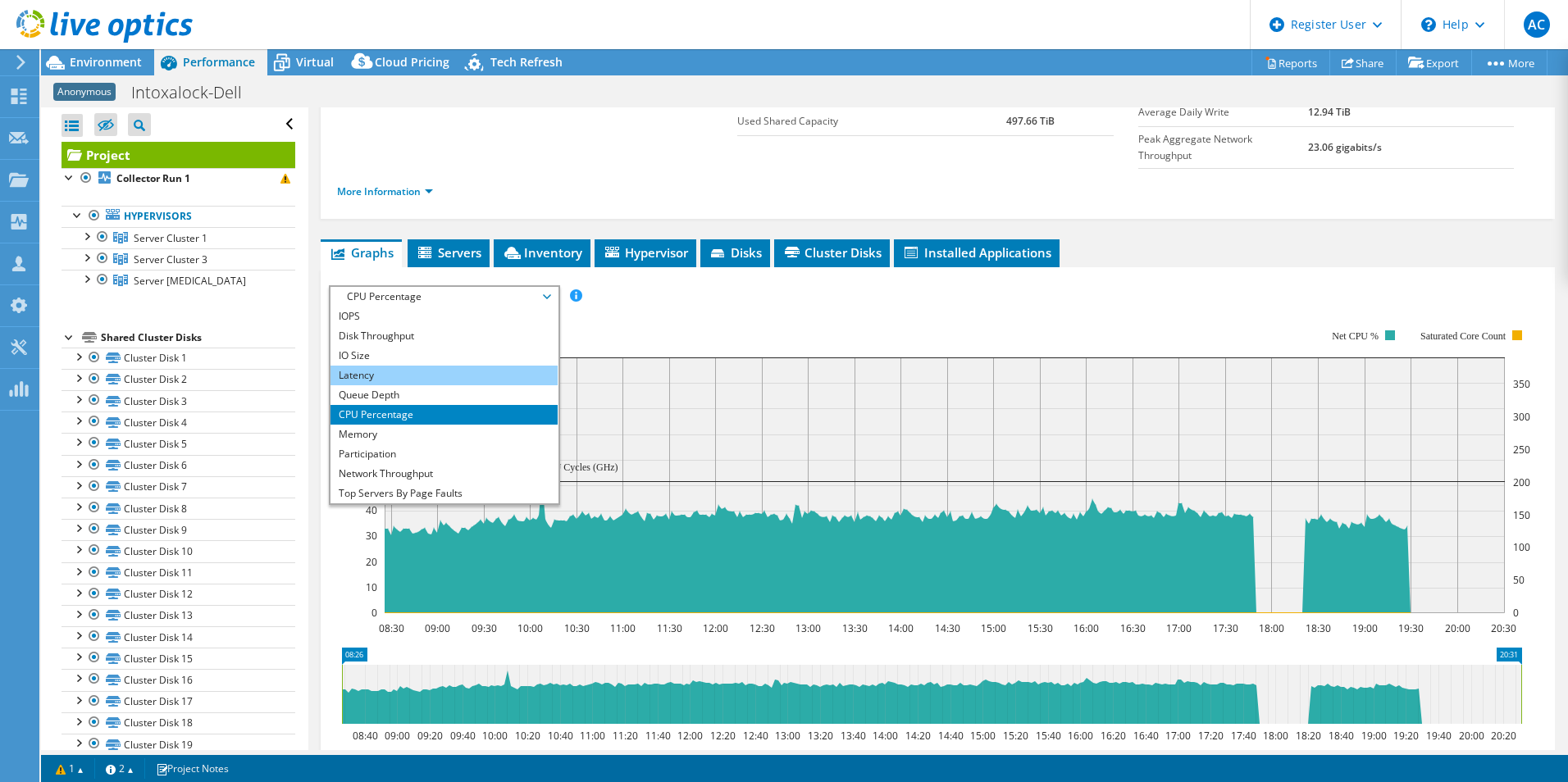
click at [432, 366] on li "Latency" at bounding box center [443, 375] width 227 height 20
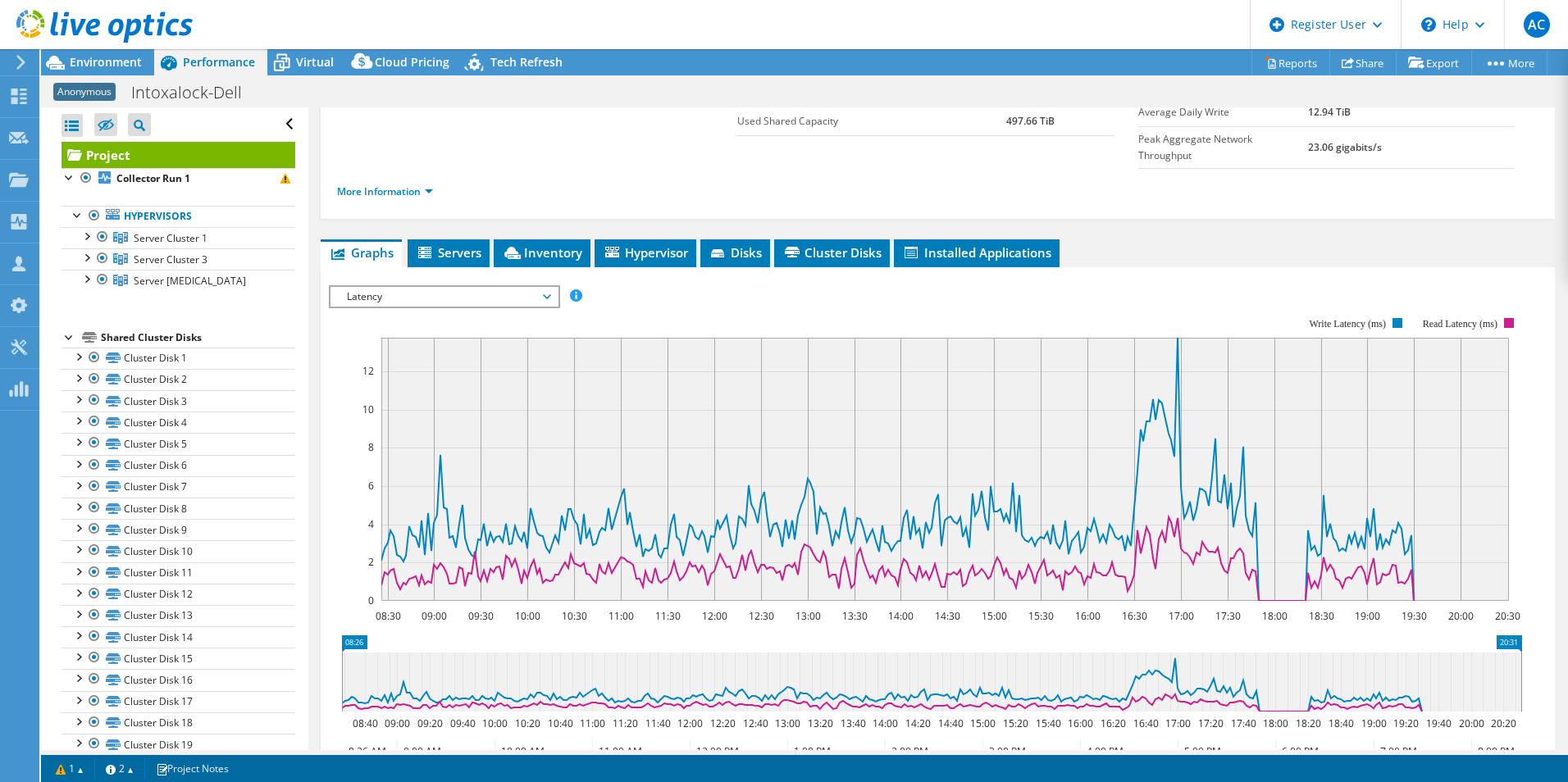
click at [456, 287] on span "Latency" at bounding box center [444, 296] width 210 height 20
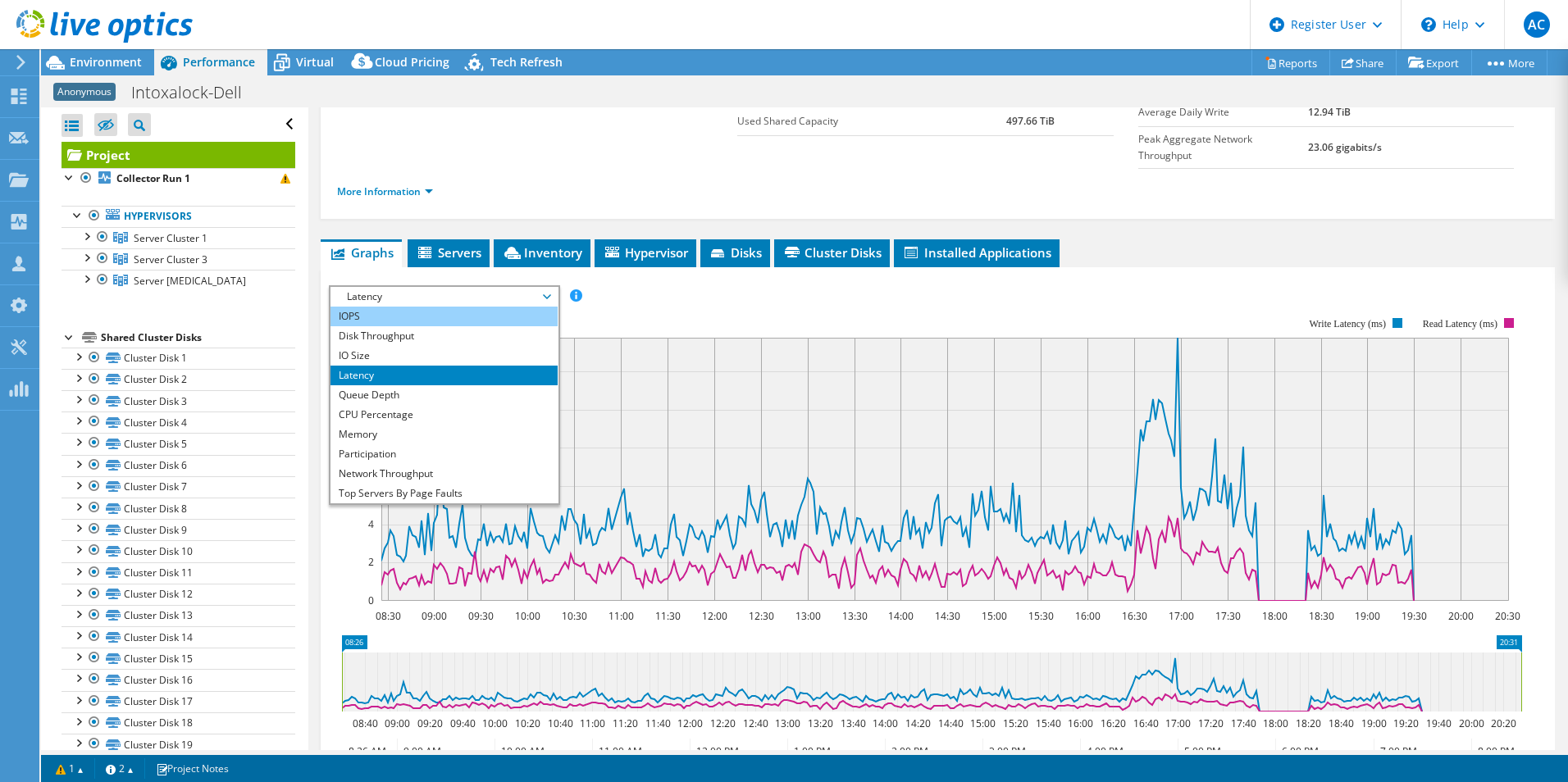
click at [456, 307] on li "IOPS" at bounding box center [443, 316] width 227 height 20
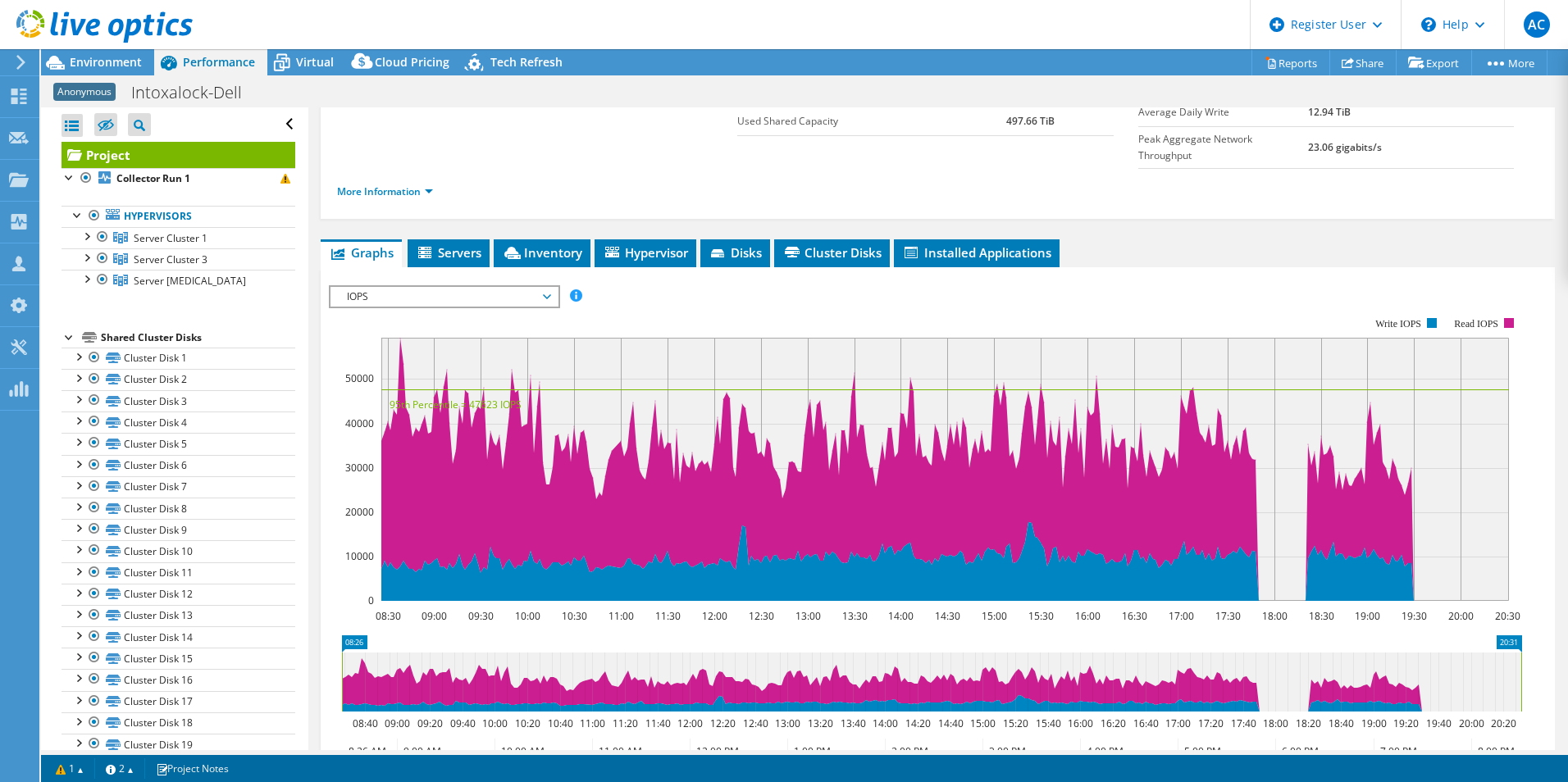
click at [468, 287] on span "IOPS" at bounding box center [444, 296] width 210 height 20
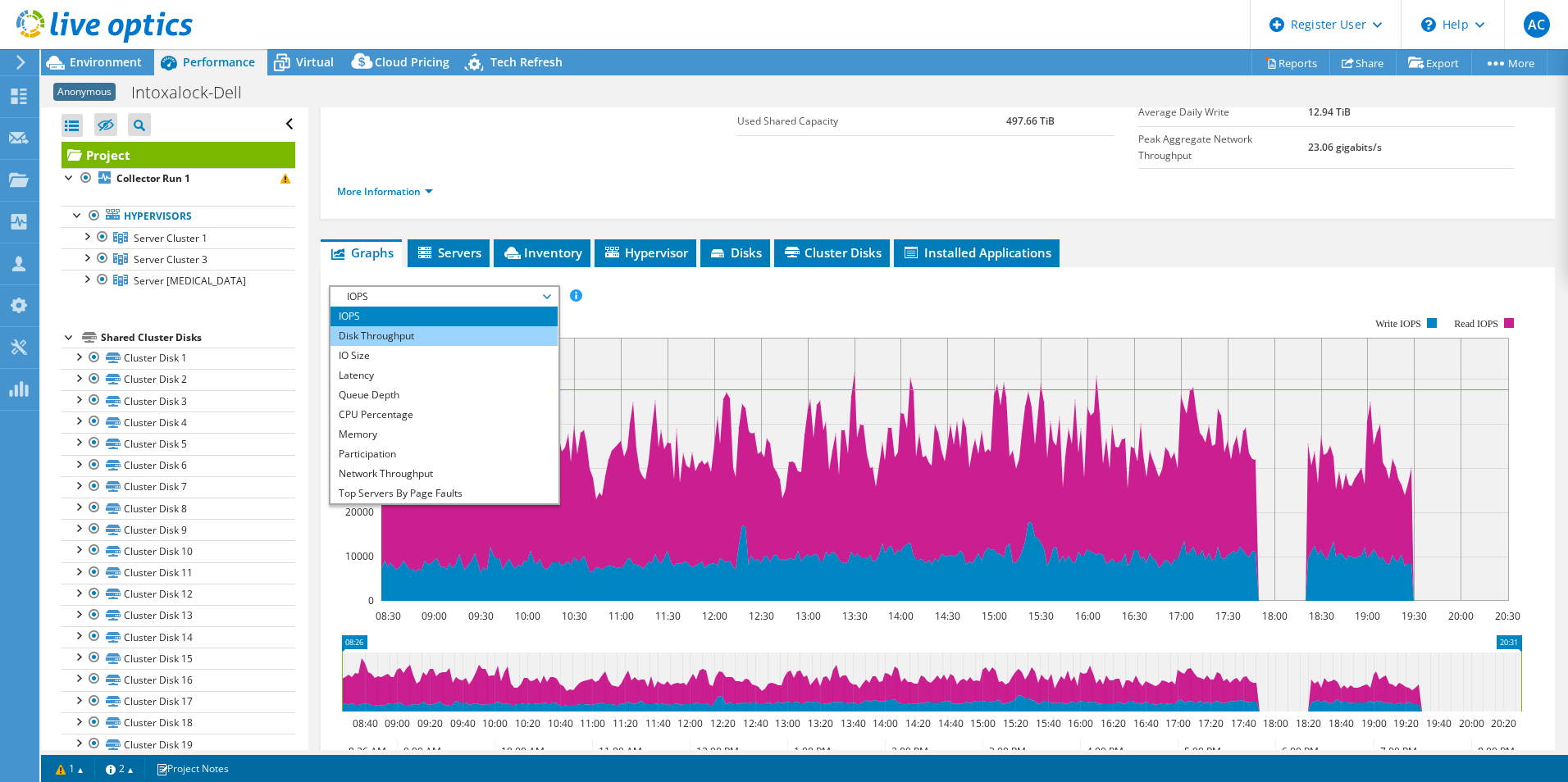
click at [497, 326] on li "Disk Throughput" at bounding box center [443, 335] width 227 height 20
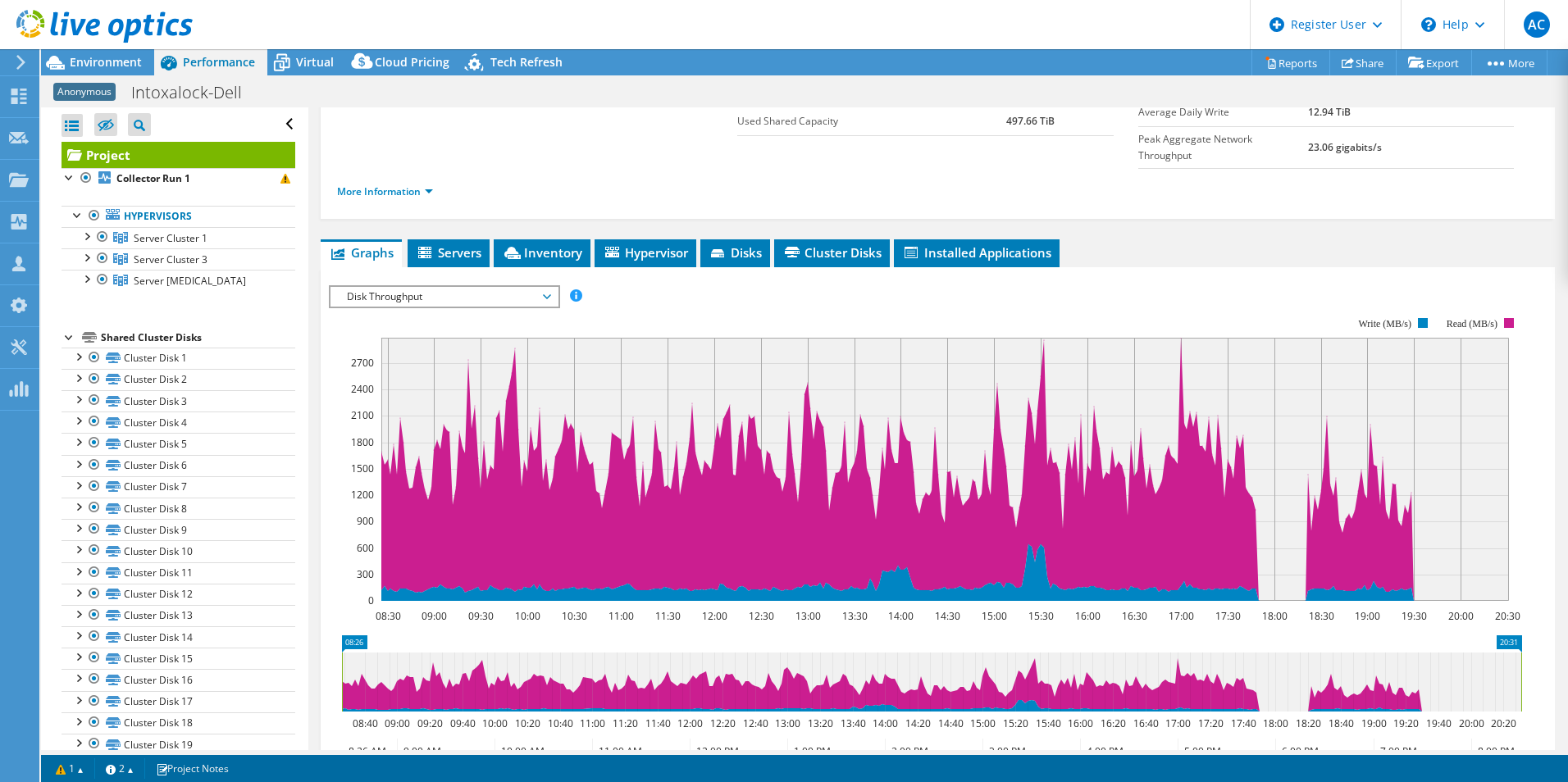
click at [492, 287] on span "Disk Throughput" at bounding box center [444, 296] width 210 height 20
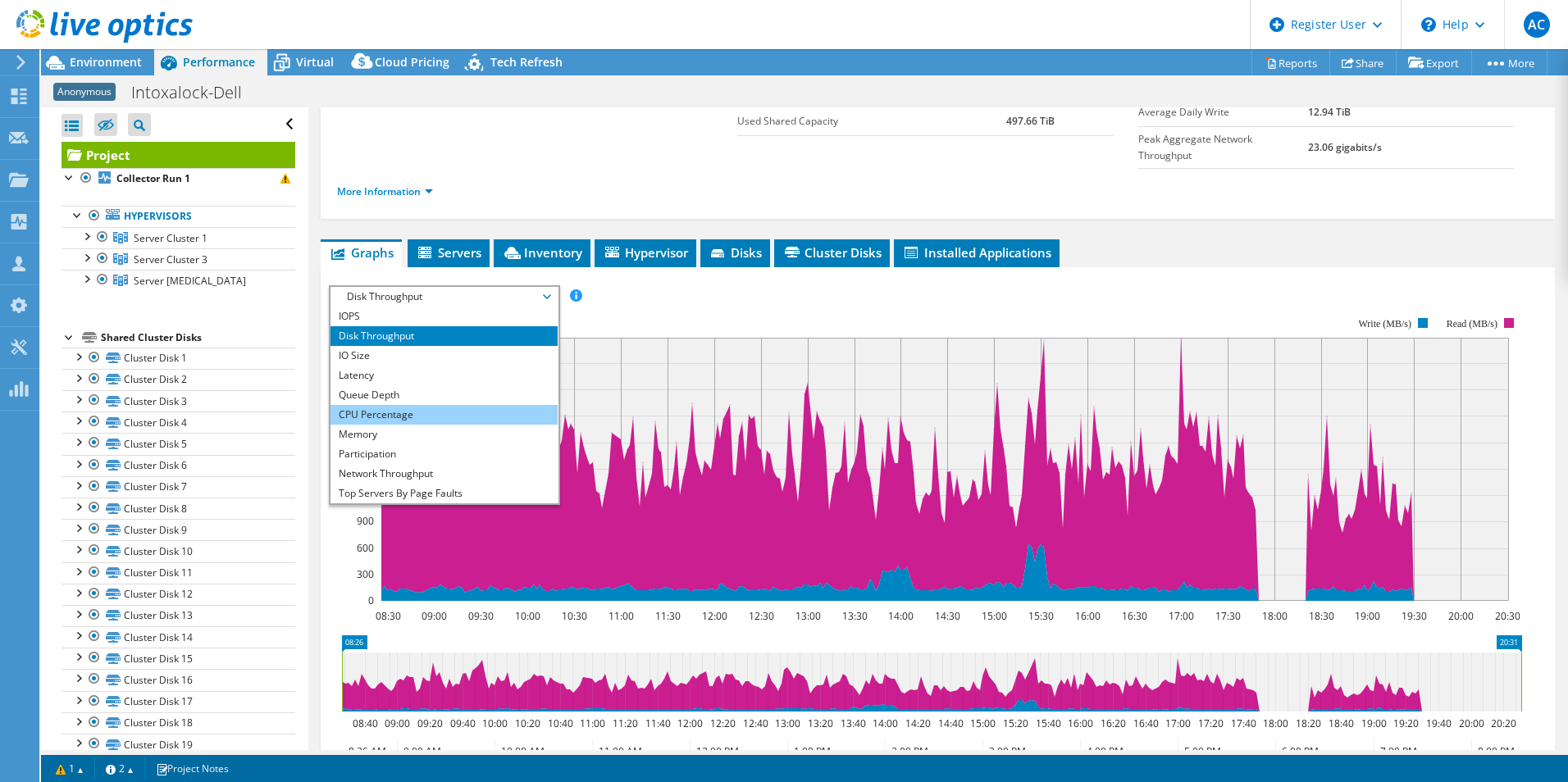
click at [494, 405] on li "CPU Percentage" at bounding box center [443, 414] width 227 height 20
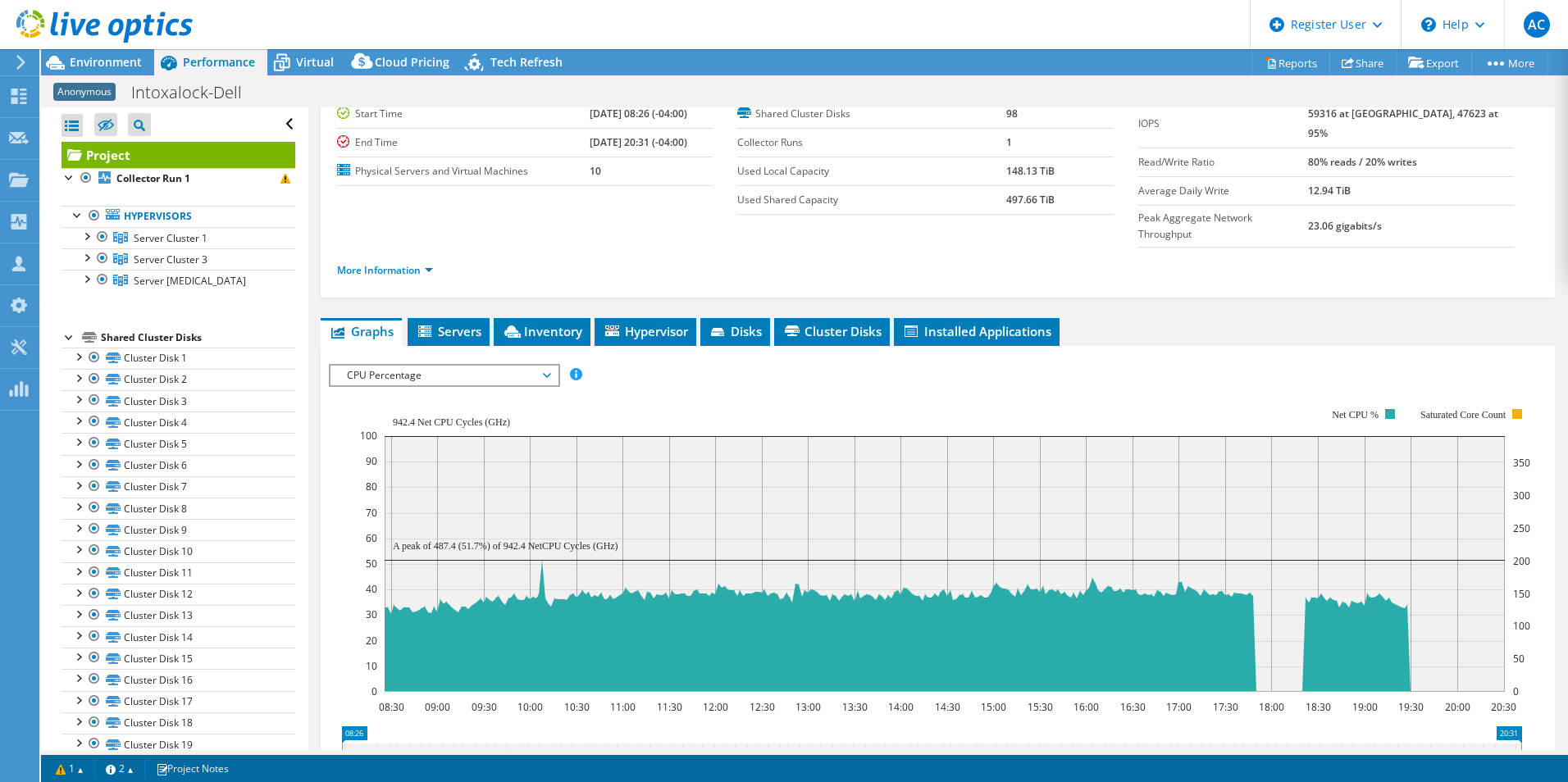
scroll to position [0, 0]
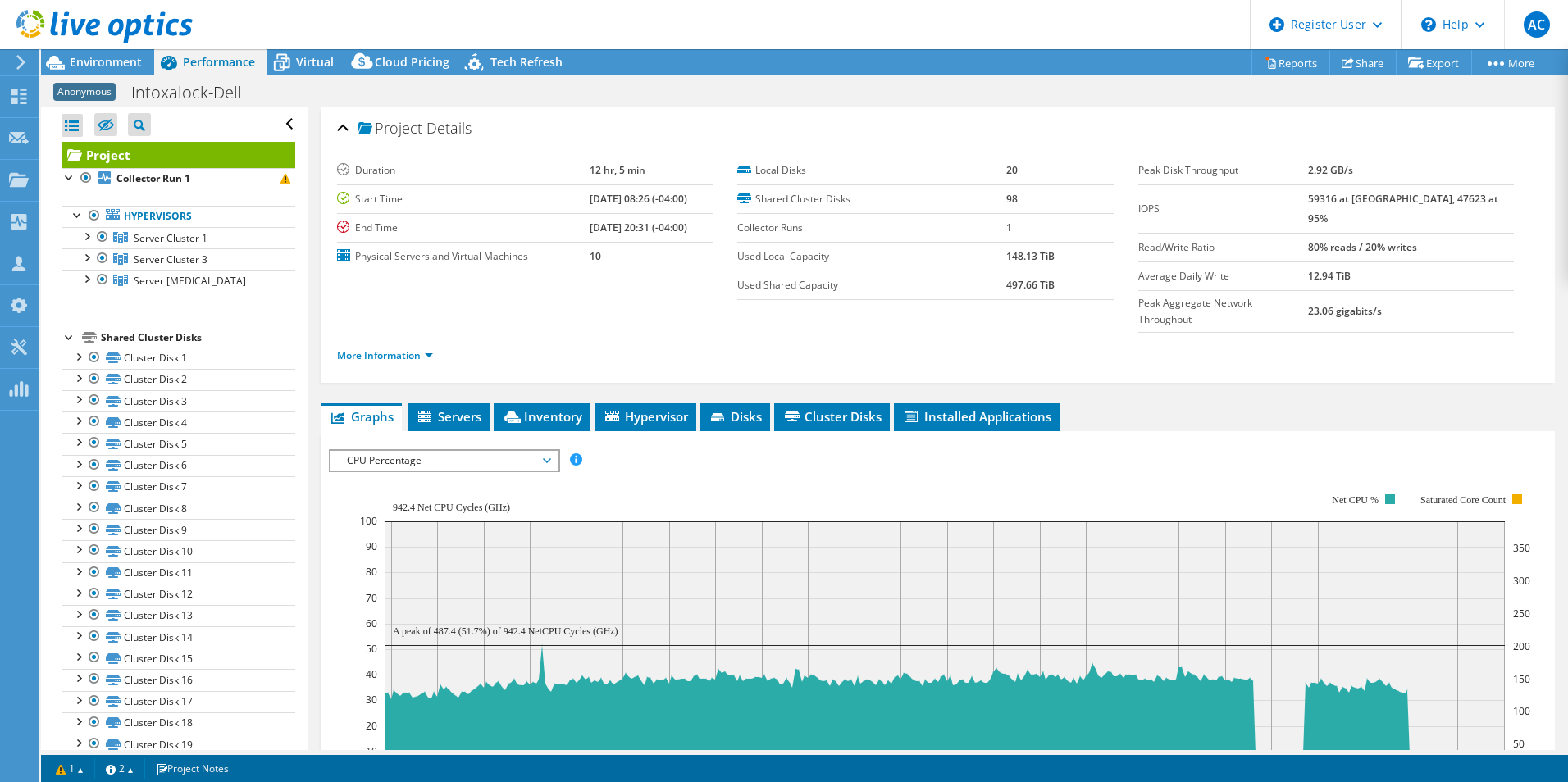
click at [522, 451] on span "CPU Percentage" at bounding box center [444, 461] width 210 height 20
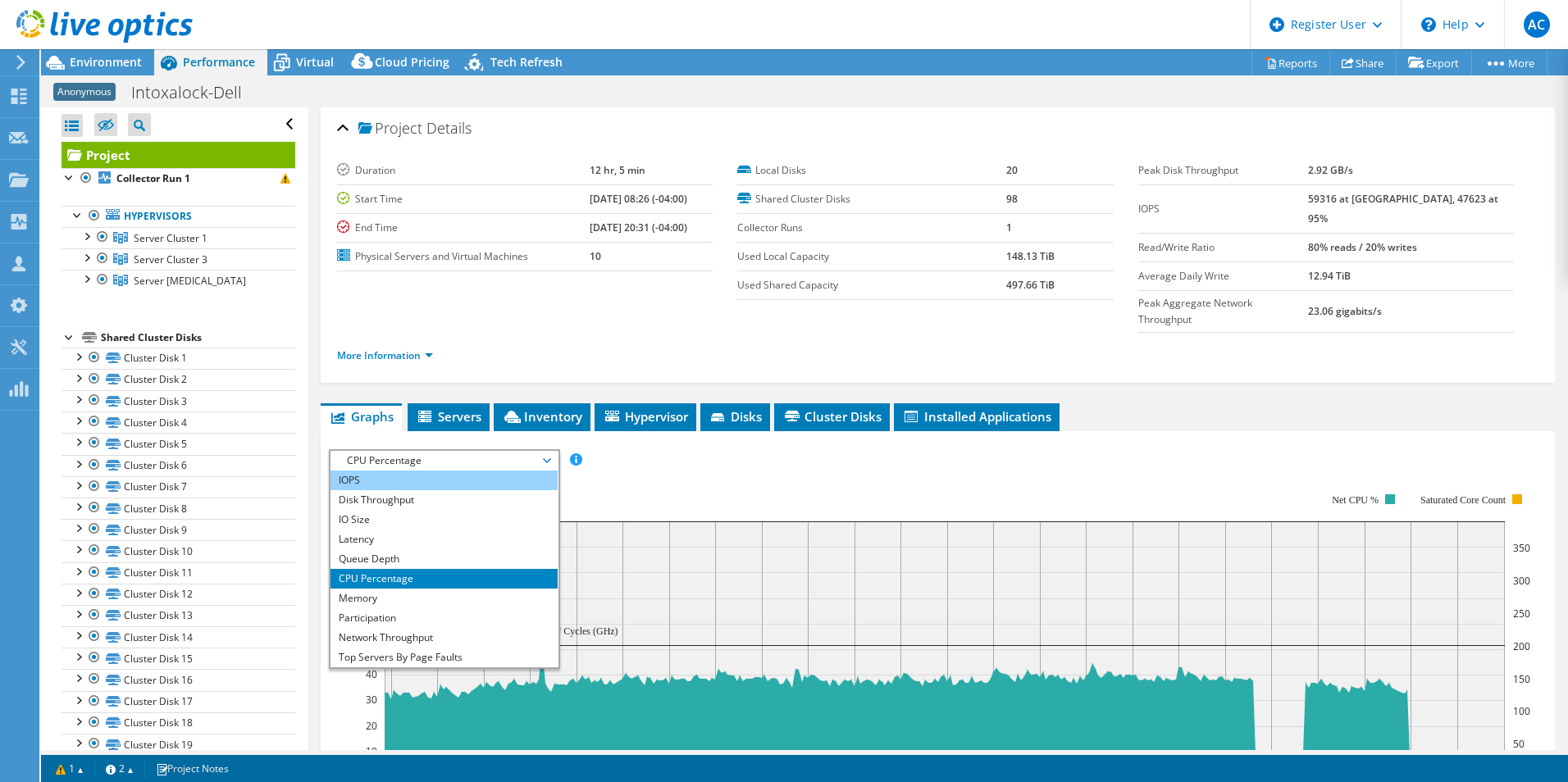
click at [525, 471] on li "IOPS" at bounding box center [443, 480] width 227 height 20
